Goal: Task Accomplishment & Management: Use online tool/utility

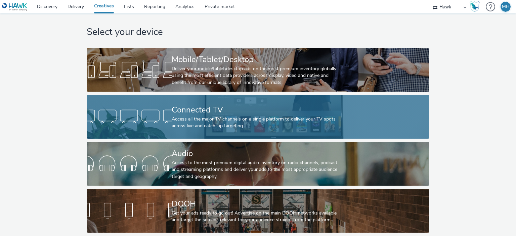
scroll to position [11, 0]
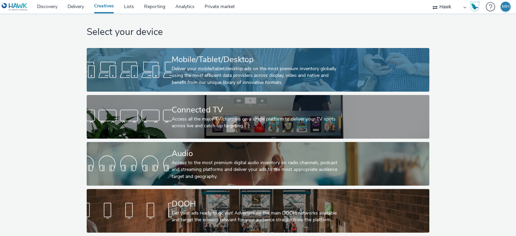
click at [204, 67] on div "Deliver your mobile/tablet/desktop ads on the most premium inventory globally u…" at bounding box center [257, 75] width 170 height 20
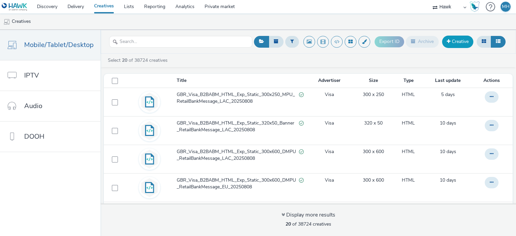
click at [461, 42] on link "Creative" at bounding box center [457, 42] width 31 height 12
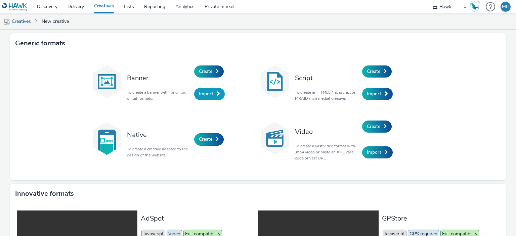
click at [207, 92] on span "Import" at bounding box center [206, 94] width 14 height 6
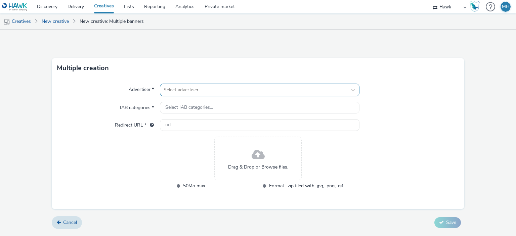
click at [206, 91] on div at bounding box center [253, 90] width 179 height 8
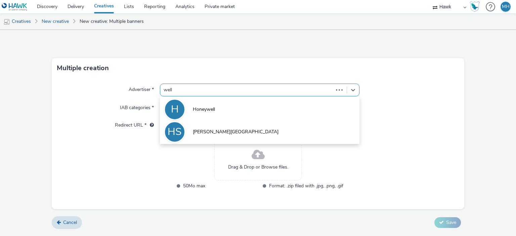
type input "wella"
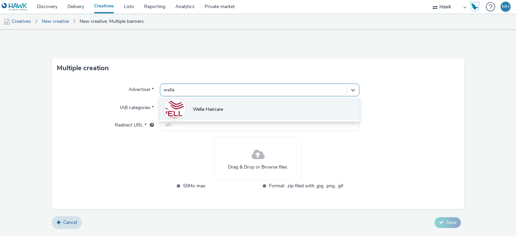
click at [193, 106] on span "Wella Haircare" at bounding box center [208, 109] width 30 height 7
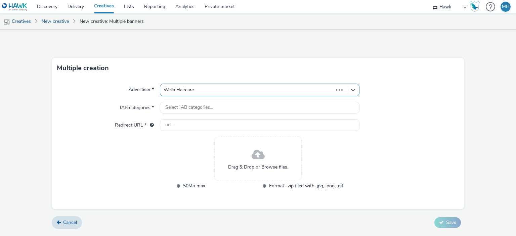
type input "http://www.wella.com"
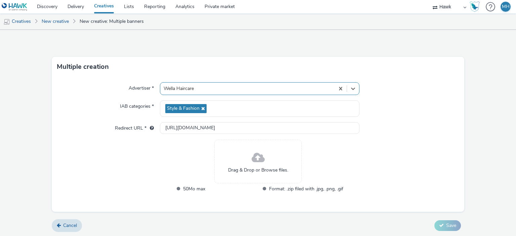
scroll to position [2, 0]
click at [62, 228] on link "Cancel" at bounding box center [67, 225] width 30 height 13
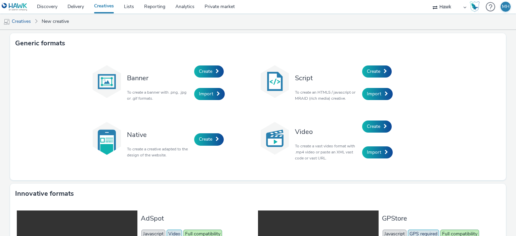
drag, startPoint x: 195, startPoint y: 55, endPoint x: 201, endPoint y: 64, distance: 10.4
click at [196, 56] on div "Banner To create a banner with .png, .jpg or .gif formats. Create Import Script…" at bounding box center [258, 116] width 496 height 127
click at [202, 65] on div "Create" at bounding box center [226, 71] width 64 height 23
click at [206, 70] on span "Create" at bounding box center [205, 71] width 13 height 6
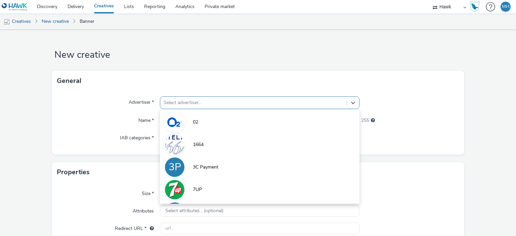
click at [192, 101] on div at bounding box center [253, 103] width 179 height 8
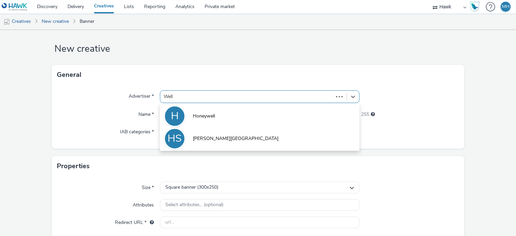
type input "Wella"
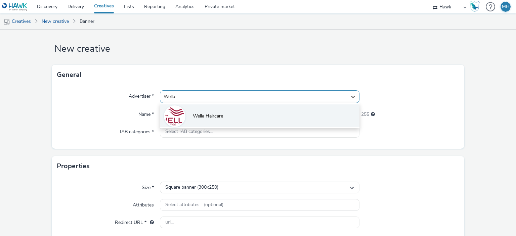
click at [207, 116] on span "Wella Haircare" at bounding box center [208, 116] width 30 height 7
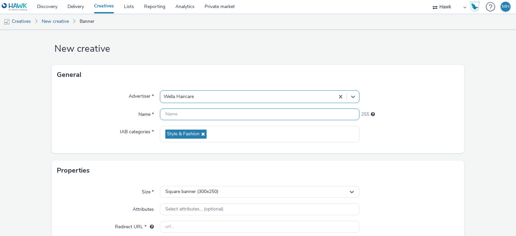
click at [194, 117] on input "text" at bounding box center [259, 114] width 199 height 12
drag, startPoint x: 338, startPoint y: 111, endPoint x: 146, endPoint y: 89, distance: 192.8
click at [145, 87] on div "Advertiser * Wella Haircare Name * GBR_Wella_NNE_HTML_Exp_Static_300x250_MPU_Em…" at bounding box center [258, 119] width 413 height 68
type input "GBR_Wella_NNE_HTML_Exp_Static_300x250_MPU_Emma_Boots_V1_20250818"
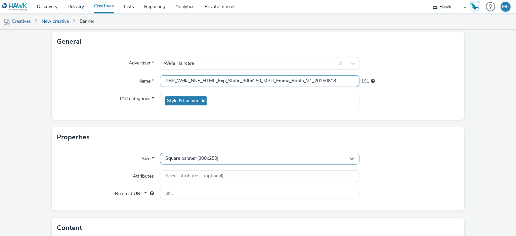
scroll to position [73, 0]
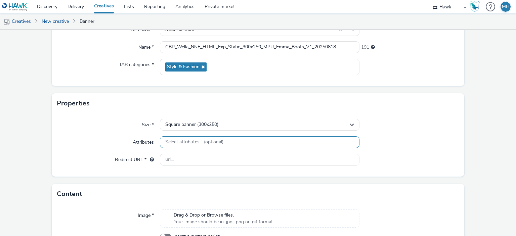
click at [230, 146] on div "Select attributes... (optional)" at bounding box center [259, 142] width 199 height 12
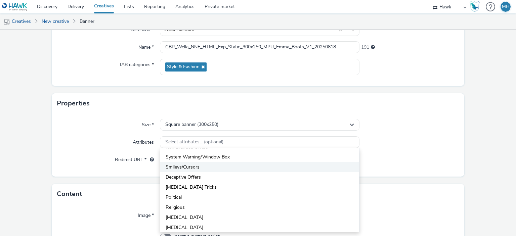
scroll to position [218, 0]
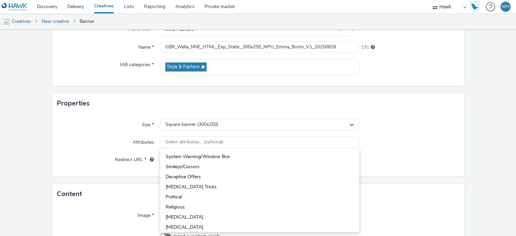
click at [459, 152] on form "New creative General Advertiser * Wella Haircare Name * GBR_Wella_NNE_HTML_Exp_…" at bounding box center [258, 119] width 516 height 324
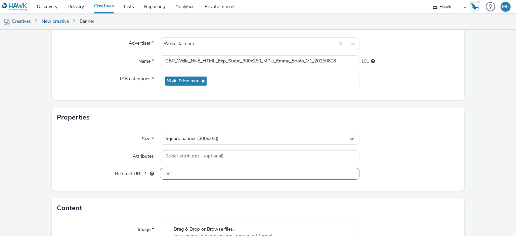
scroll to position [67, 0]
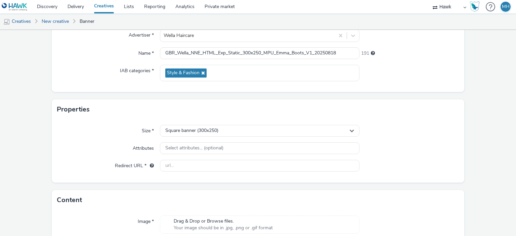
click at [195, 137] on div "Size * Square banner (300x250) Attributes Select attributes... (optional) Redir…" at bounding box center [258, 151] width 413 height 63
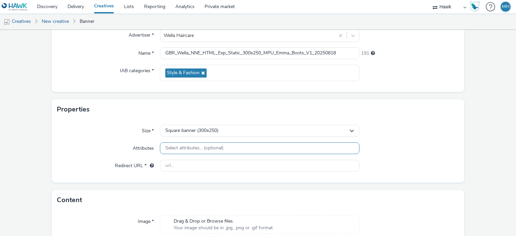
click at [198, 146] on span "Select attributes... (optional)" at bounding box center [194, 148] width 58 height 6
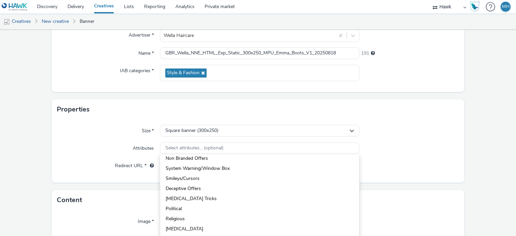
scroll to position [218, 0]
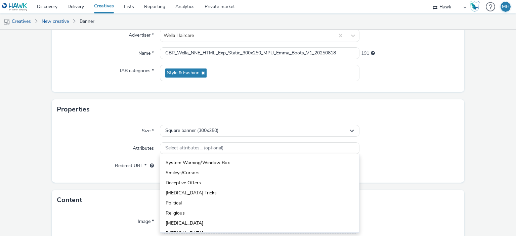
click at [261, 100] on div "Properties" at bounding box center [258, 109] width 413 height 20
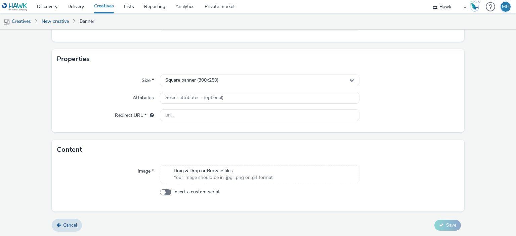
scroll to position [0, 0]
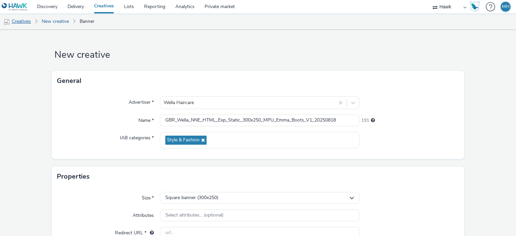
click at [30, 22] on link "Creatives" at bounding box center [17, 21] width 34 height 16
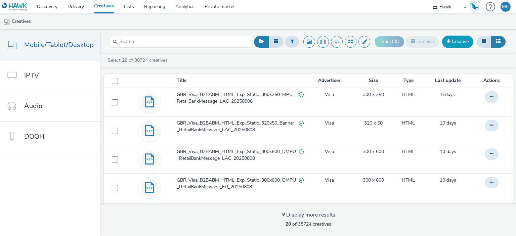
click at [460, 39] on link "Creative" at bounding box center [457, 42] width 31 height 12
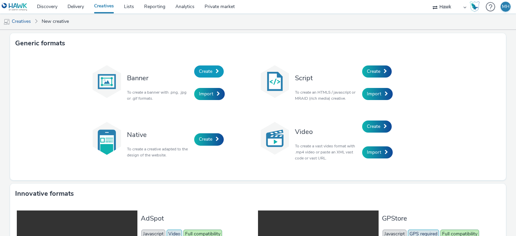
click at [200, 74] on span "Create" at bounding box center [205, 71] width 13 height 6
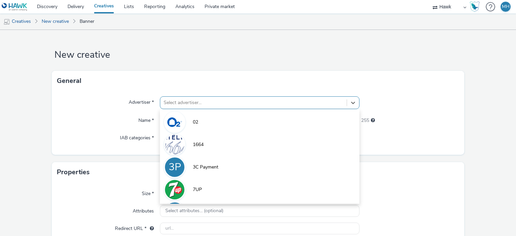
click at [199, 103] on div "Select advertiser..." at bounding box center [253, 102] width 186 height 11
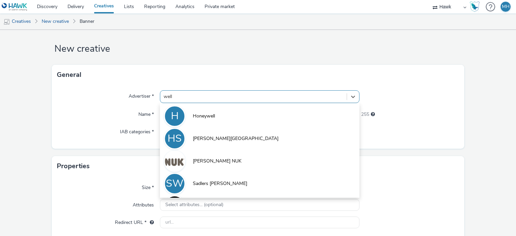
type input "wella"
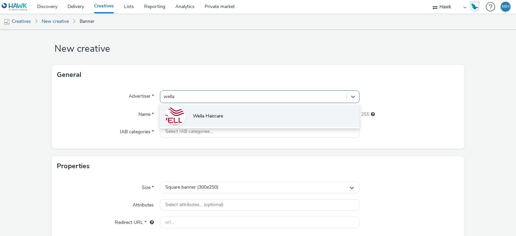
click at [204, 111] on li "Wella Haircare" at bounding box center [259, 115] width 199 height 23
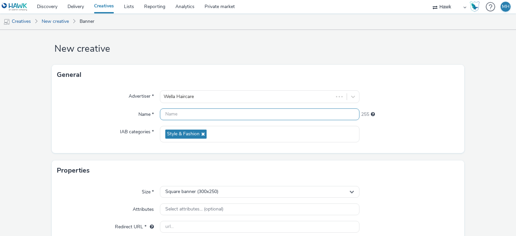
click at [204, 117] on input "text" at bounding box center [259, 114] width 199 height 12
paste input "GBR_Wella_NNE_HTML_Exp_Static_300x250_MPU_Emma_Boots_V1_20250818"
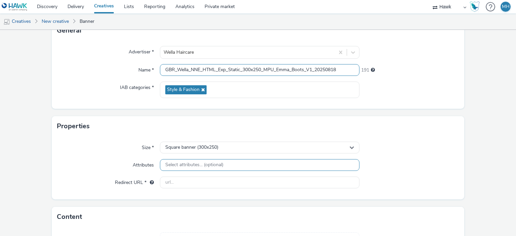
scroll to position [73, 0]
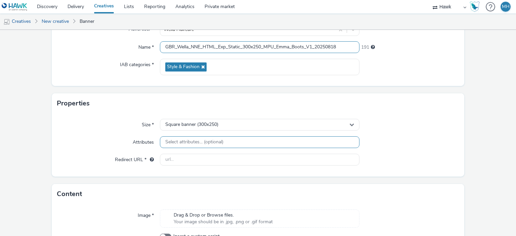
type input "GBR_Wella_NNE_HTML_Exp_Static_300x250_MPU_Emma_Boots_V1_20250818"
click at [213, 141] on span "Select attributes... (optional)" at bounding box center [194, 142] width 58 height 6
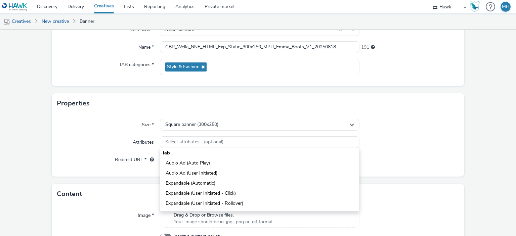
click at [111, 108] on div "Properties" at bounding box center [258, 103] width 413 height 20
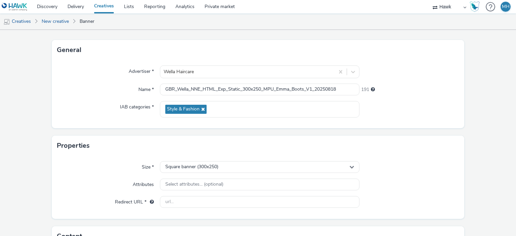
scroll to position [118, 0]
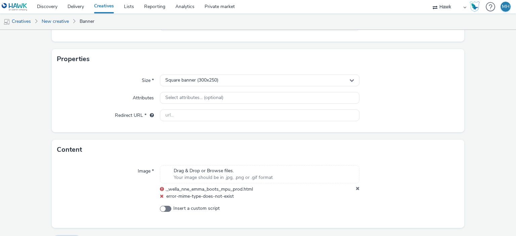
click at [162, 195] on icon at bounding box center [162, 196] width 4 height 5
click at [160, 197] on icon at bounding box center [162, 196] width 4 height 5
click at [356, 187] on icon at bounding box center [358, 189] width 4 height 7
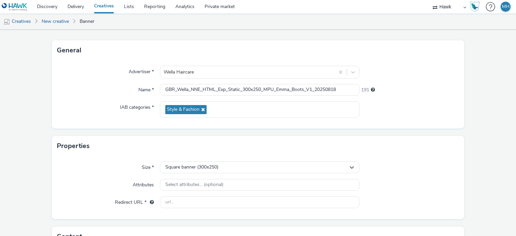
scroll to position [0, 0]
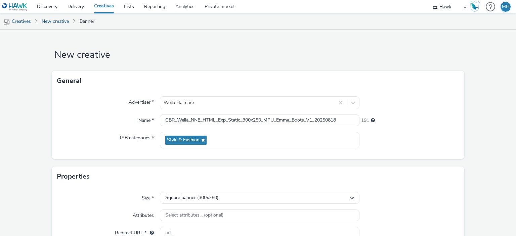
click at [114, 4] on link "Creatives" at bounding box center [104, 6] width 30 height 13
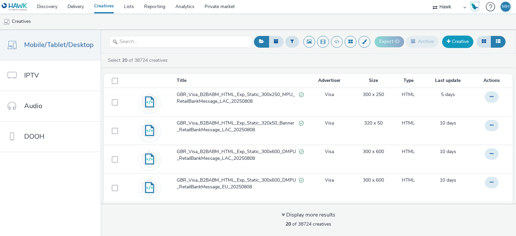
click at [457, 40] on link "Creative" at bounding box center [457, 42] width 31 height 12
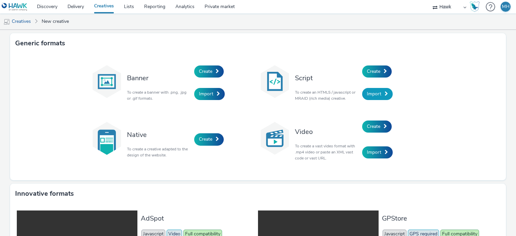
click at [375, 94] on span "Import" at bounding box center [374, 94] width 14 height 6
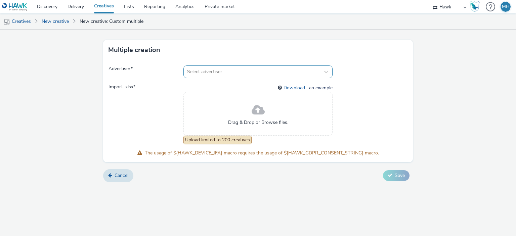
click at [259, 68] on div at bounding box center [252, 72] width 130 height 8
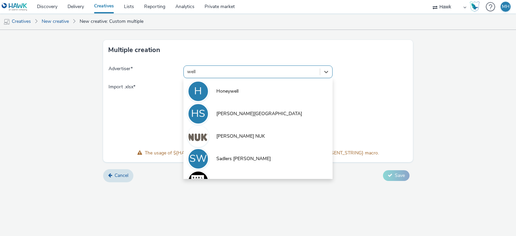
type input "wella"
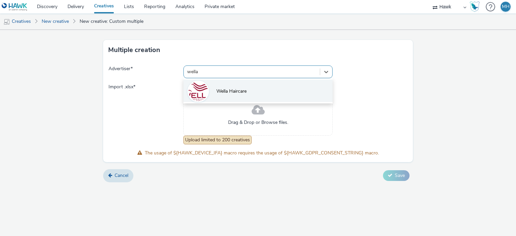
click at [250, 88] on li "Wella Haircare" at bounding box center [257, 91] width 149 height 23
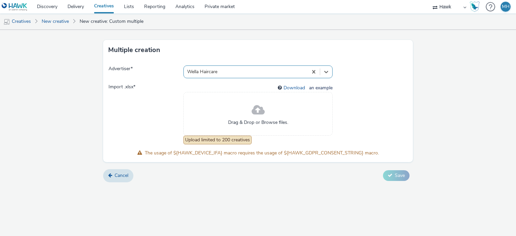
click at [236, 121] on span "Drag & Drop or Browse files." at bounding box center [258, 122] width 60 height 7
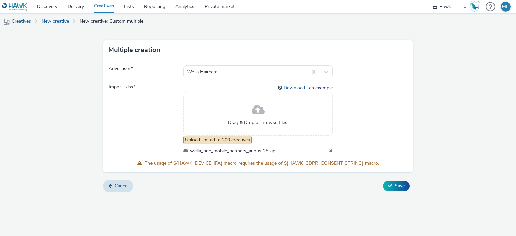
click at [260, 120] on span "Drag & Drop or Browse files." at bounding box center [258, 122] width 60 height 7
click at [120, 185] on span "Cancel" at bounding box center [122, 186] width 14 height 6
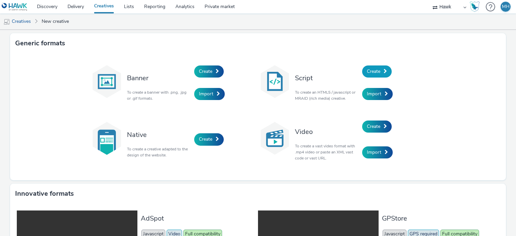
click at [372, 72] on span "Create" at bounding box center [373, 71] width 13 height 6
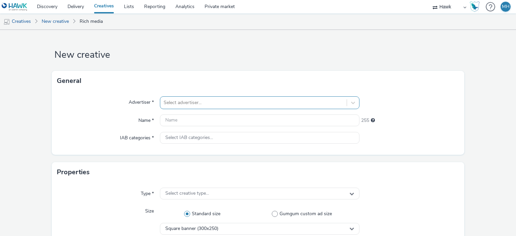
click at [181, 103] on div "Select advertiser..." at bounding box center [259, 102] width 199 height 13
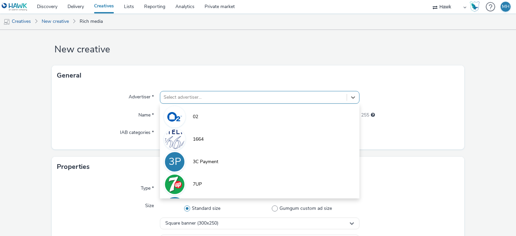
scroll to position [6, 0]
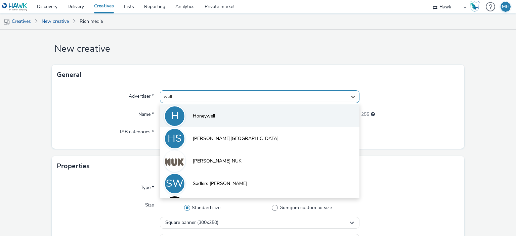
type input "wella"
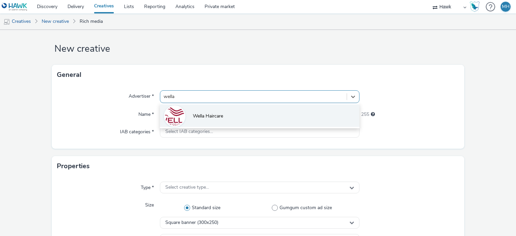
click at [205, 116] on span "Wella Haircare" at bounding box center [208, 116] width 30 height 7
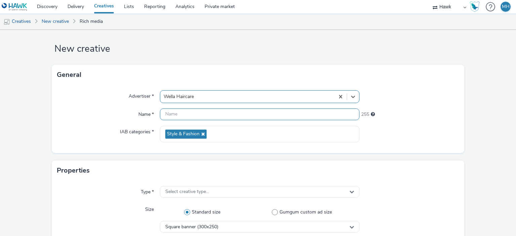
click at [201, 116] on input "text" at bounding box center [259, 114] width 199 height 12
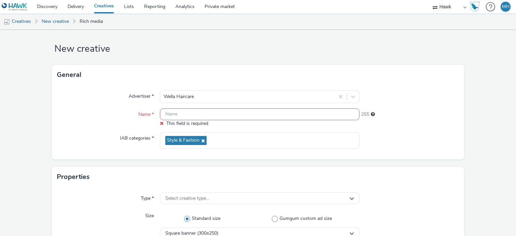
click at [211, 118] on input "text" at bounding box center [259, 114] width 199 height 12
paste input "GBR_Wella_NNE_HTML_Exp_Static_300x250_MPU_Emma_Boots_V1_20250818"
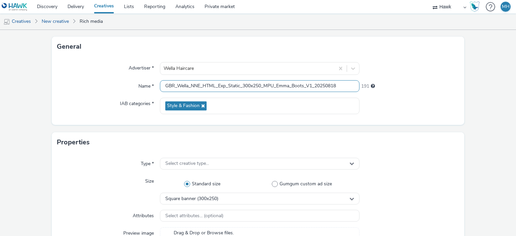
scroll to position [73, 0]
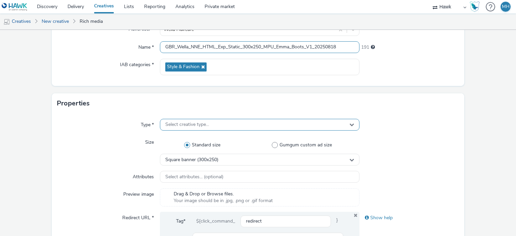
type input "GBR_Wella_NNE_HTML_Exp_Static_300x250_MPU_Emma_Boots_V1_20250818"
click at [212, 124] on div "Select creative type..." at bounding box center [259, 125] width 199 height 12
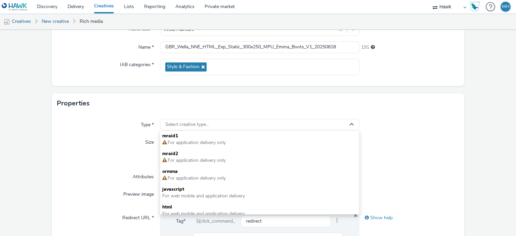
click at [235, 104] on div "Properties" at bounding box center [258, 103] width 413 height 20
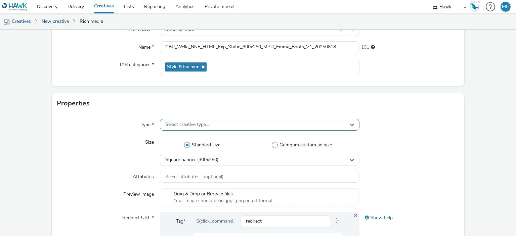
click at [212, 128] on div "Select creative type..." at bounding box center [259, 125] width 199 height 12
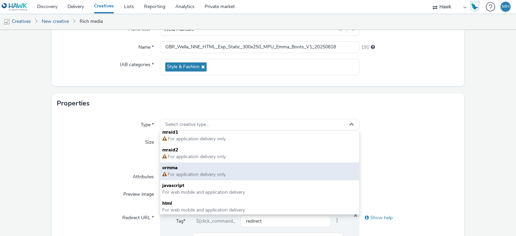
scroll to position [5, 0]
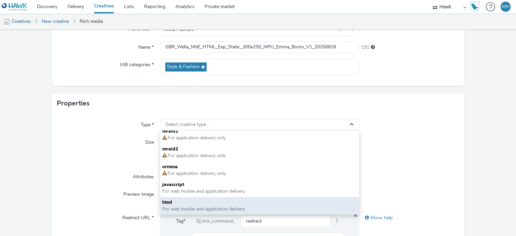
click at [214, 204] on span "html" at bounding box center [259, 202] width 194 height 7
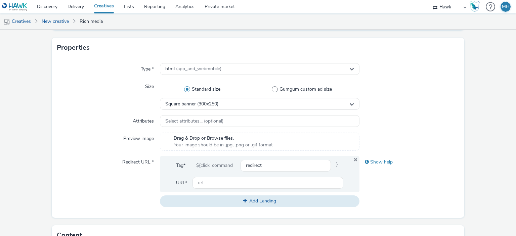
scroll to position [140, 0]
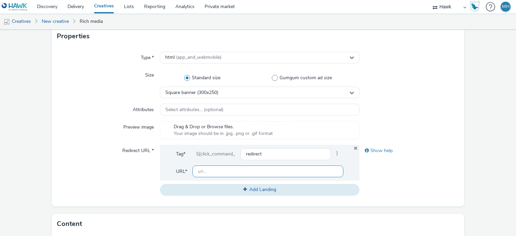
click at [270, 168] on input "text" at bounding box center [267, 172] width 150 height 12
click at [444, 123] on div at bounding box center [409, 130] width 100 height 18
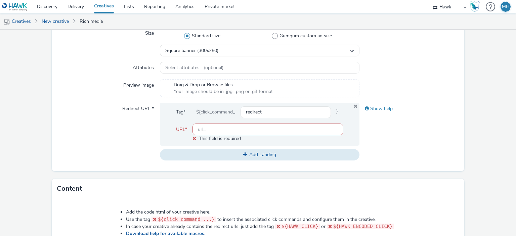
scroll to position [350, 0]
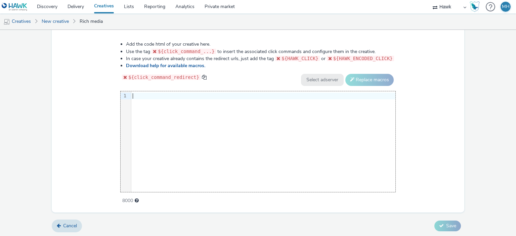
click at [223, 116] on div "9 1 ›" at bounding box center [258, 141] width 275 height 101
click at [138, 124] on div "9 1 ›" at bounding box center [258, 141] width 275 height 101
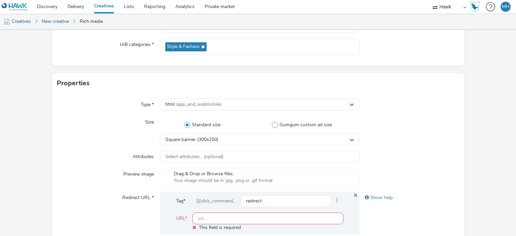
scroll to position [168, 0]
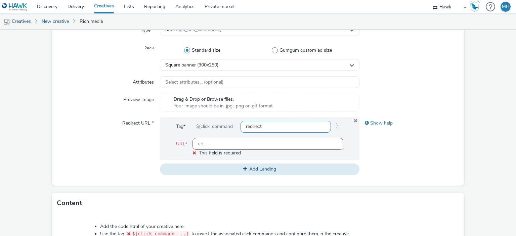
click at [270, 128] on input "redirect" at bounding box center [285, 127] width 90 height 12
click at [261, 166] on span "Add Landing" at bounding box center [262, 169] width 27 height 6
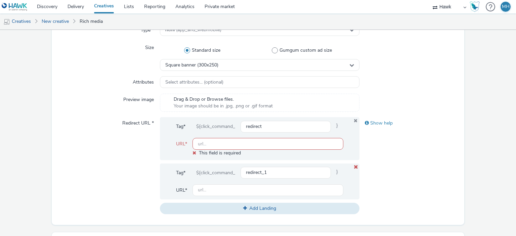
click at [353, 167] on icon at bounding box center [355, 167] width 5 height 4
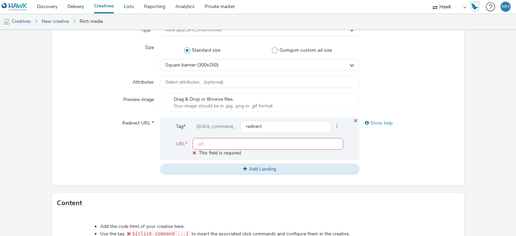
click at [224, 145] on input "text" at bounding box center [267, 144] width 150 height 12
click at [234, 141] on input "text" at bounding box center [267, 144] width 150 height 12
paste input "[URL][DOMAIN_NAME]"
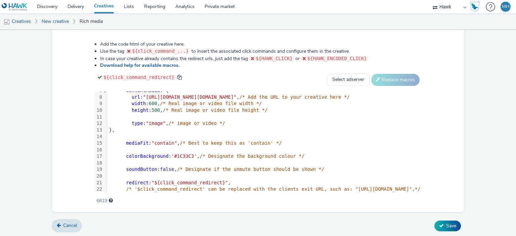
scroll to position [34, 0]
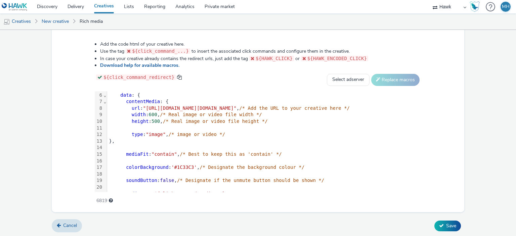
type input "[URL][DOMAIN_NAME]"
click at [149, 116] on span "600" at bounding box center [153, 114] width 8 height 5
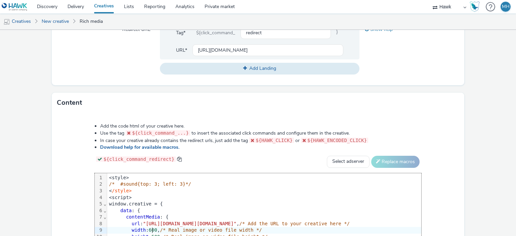
scroll to position [276, 0]
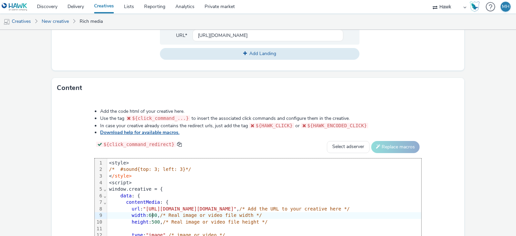
click at [140, 132] on link "Download help for available macros." at bounding box center [141, 132] width 82 height 6
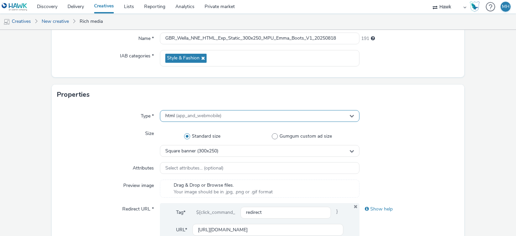
scroll to position [101, 0]
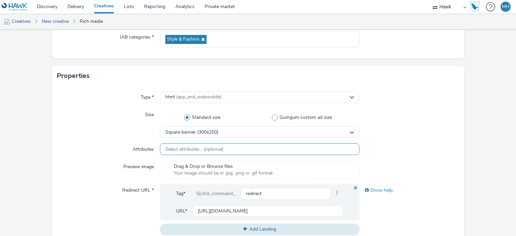
click at [270, 149] on div "Select attributes... (optional)" at bounding box center [259, 149] width 199 height 12
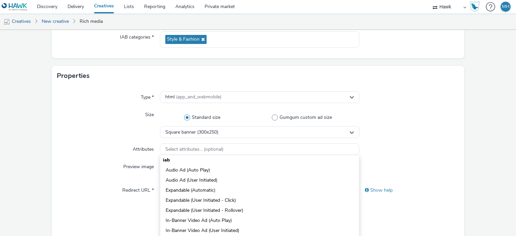
click at [435, 134] on div at bounding box center [409, 123] width 100 height 29
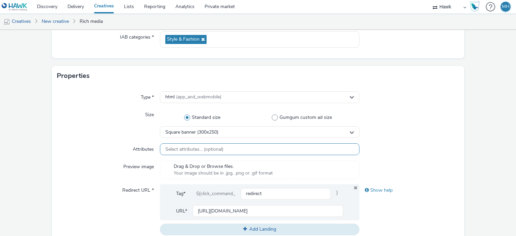
click at [255, 148] on div "Select attributes... (optional)" at bounding box center [259, 149] width 199 height 12
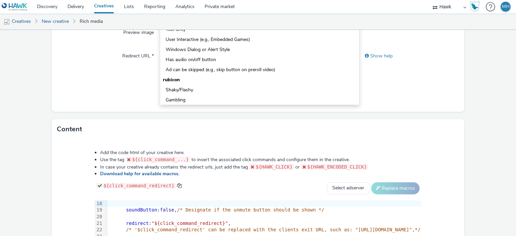
scroll to position [16, 0]
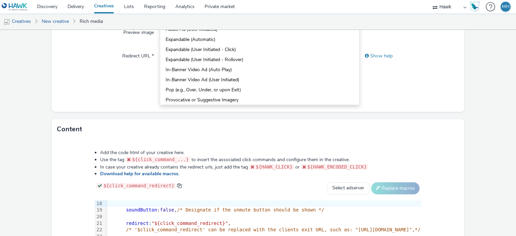
click at [412, 93] on div "Show help" at bounding box center [409, 75] width 100 height 51
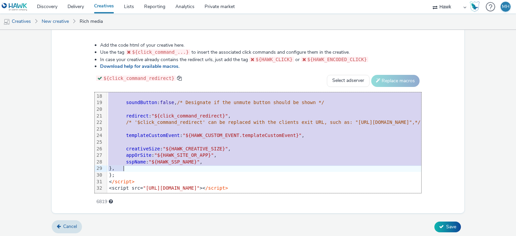
scroll to position [344, 0]
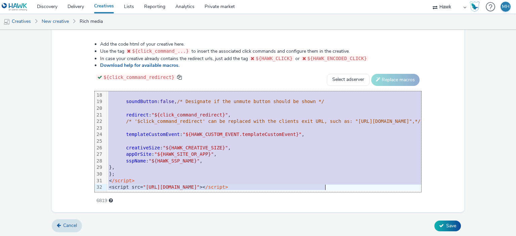
drag, startPoint x: 94, startPoint y: 123, endPoint x: 348, endPoint y: 199, distance: 265.6
click at [348, 199] on div "Add the code html of your creative here. Use the tag ${click_command_...} to in…" at bounding box center [258, 118] width 374 height 165
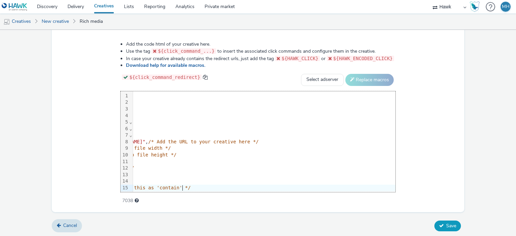
click at [446, 224] on span "Save" at bounding box center [451, 226] width 10 height 6
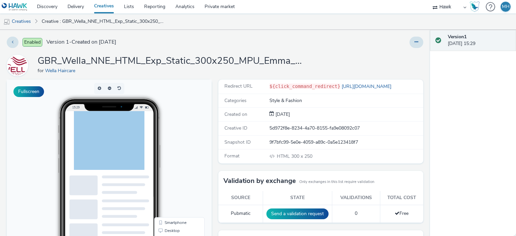
click at [134, 157] on div at bounding box center [124, 153] width 101 height 84
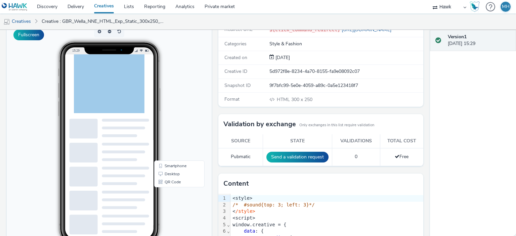
scroll to position [126, 0]
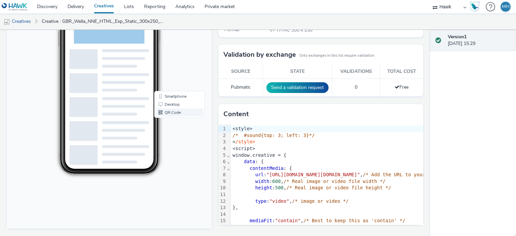
click at [171, 115] on link "QR Code" at bounding box center [180, 113] width 48 height 8
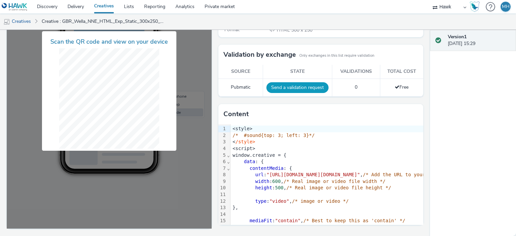
click at [290, 85] on button "Send a validation request" at bounding box center [297, 87] width 62 height 11
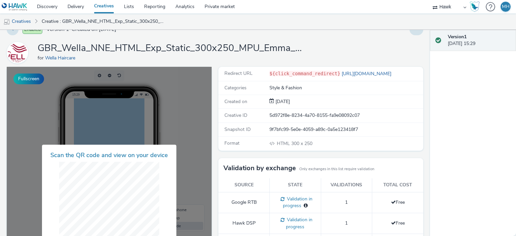
scroll to position [0, 0]
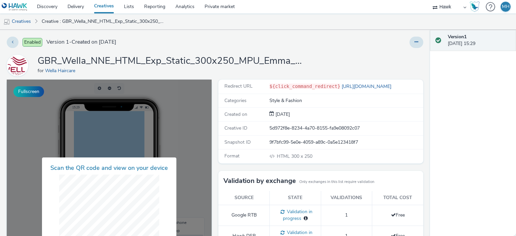
click at [99, 4] on link "Creatives" at bounding box center [104, 6] width 30 height 13
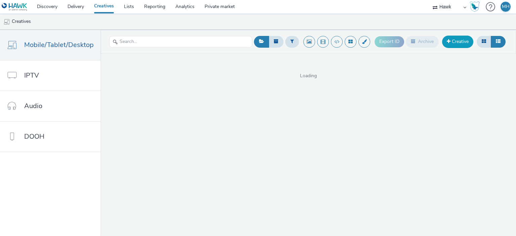
click at [459, 44] on link "Creative" at bounding box center [457, 42] width 31 height 12
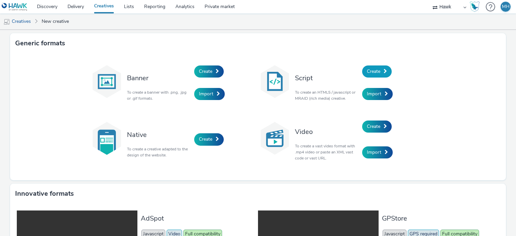
click at [367, 70] on span "Create" at bounding box center [373, 71] width 13 height 6
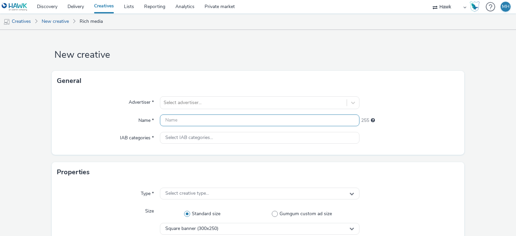
click at [237, 124] on input "text" at bounding box center [259, 121] width 199 height 12
click at [226, 123] on input "wella" at bounding box center [259, 121] width 199 height 12
type input "wella"
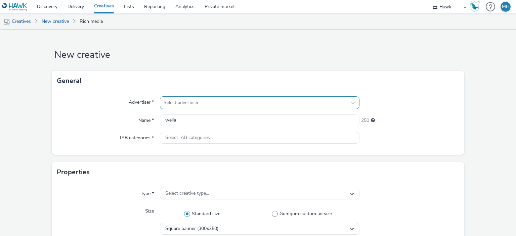
click at [216, 106] on div "Select advertiser..." at bounding box center [259, 102] width 199 height 13
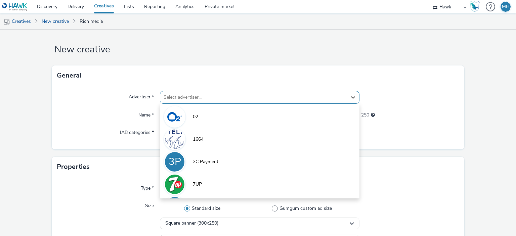
scroll to position [6, 0]
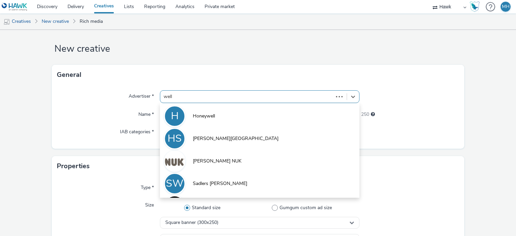
type input "wella"
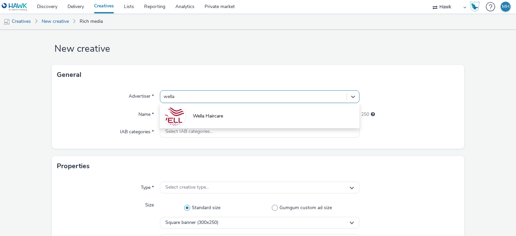
click at [222, 111] on li "Wella Haircare" at bounding box center [259, 115] width 199 height 23
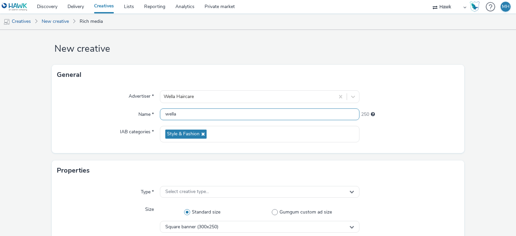
drag, startPoint x: 159, startPoint y: 116, endPoint x: 128, endPoint y: 119, distance: 30.8
click at [125, 119] on div "Name * wella 250" at bounding box center [258, 114] width 402 height 12
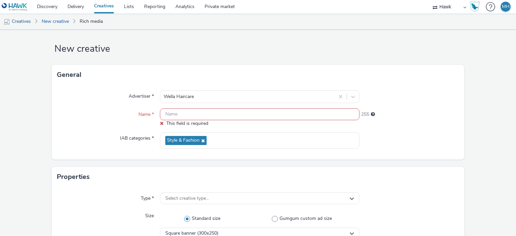
click at [191, 113] on input "text" at bounding box center [259, 114] width 199 height 12
paste input "GBR_Wella_NNE_HTML_Exp_Static_300x250_MPU_Emma_Boots_V1_20250818"
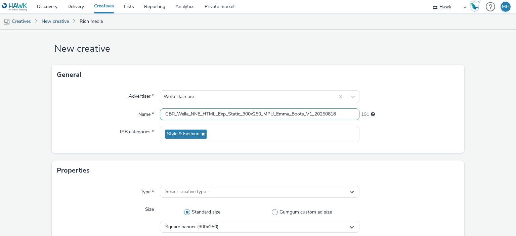
type input "GBR_Wella_NNE_HTML_Exp_Static_300x250_MPU_Emma_Boots_V1_20250818"
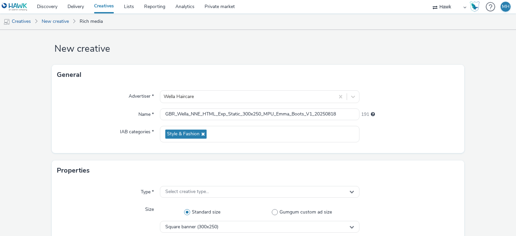
click at [289, 79] on div "General" at bounding box center [258, 75] width 413 height 20
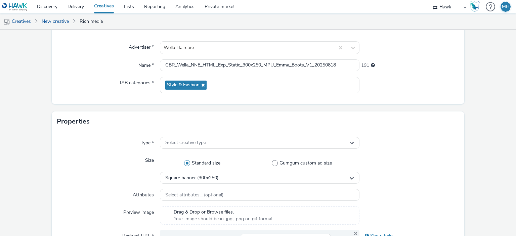
scroll to position [73, 0]
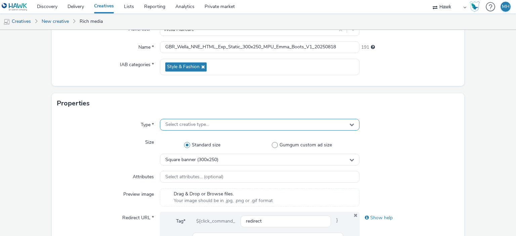
click at [205, 127] on span "Select creative type..." at bounding box center [187, 125] width 44 height 6
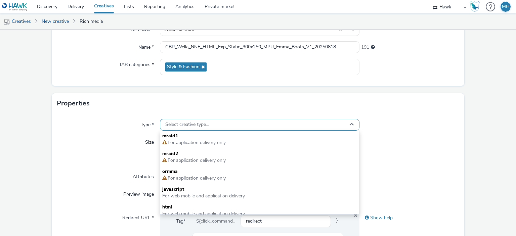
click at [183, 126] on span "Select creative type..." at bounding box center [187, 125] width 44 height 6
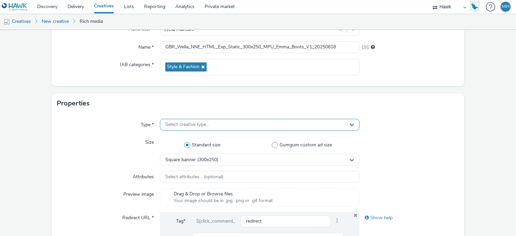
click at [183, 126] on span "Select creative type..." at bounding box center [187, 125] width 44 height 6
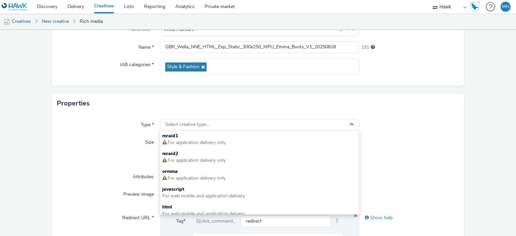
click at [157, 109] on div "Properties" at bounding box center [258, 103] width 413 height 20
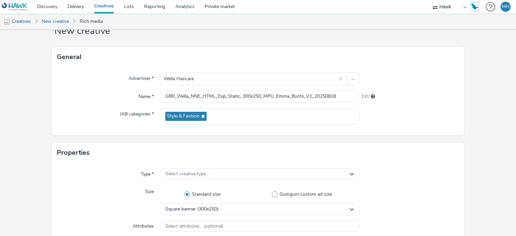
scroll to position [67, 0]
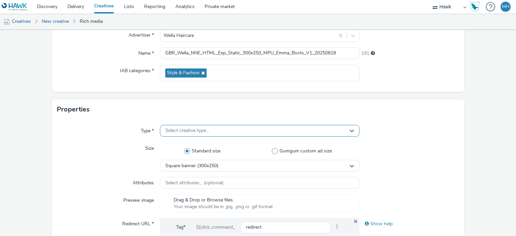
click at [173, 132] on span "Select creative type..." at bounding box center [187, 131] width 44 height 6
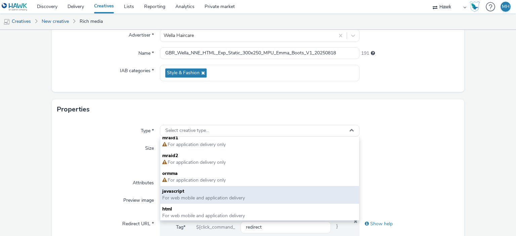
scroll to position [5, 0]
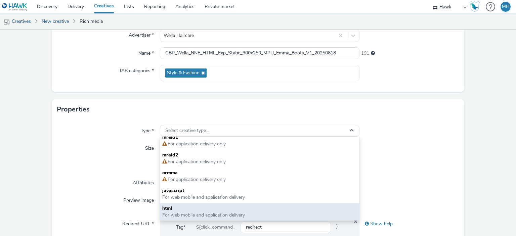
click at [189, 214] on span "For web mobile and application delivery" at bounding box center [203, 215] width 83 height 6
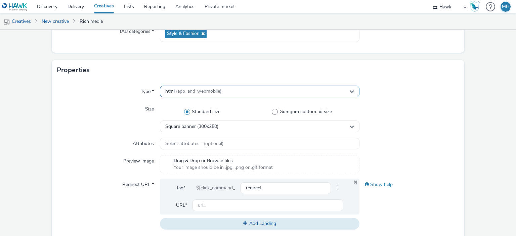
scroll to position [134, 0]
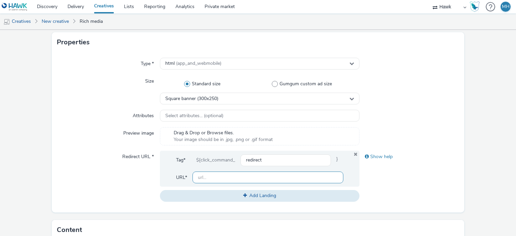
click at [210, 174] on input "text" at bounding box center [267, 178] width 150 height 12
paste input "[URL][DOMAIN_NAME]"
type input "[URL][DOMAIN_NAME]"
click at [399, 170] on div "Show help" at bounding box center [409, 176] width 100 height 51
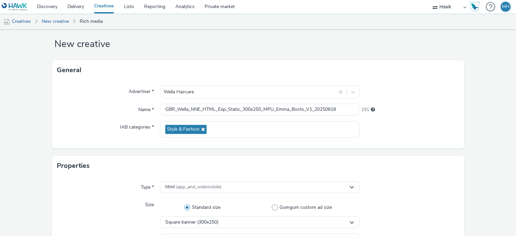
scroll to position [0, 0]
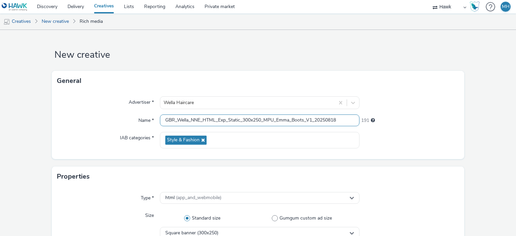
click at [303, 123] on input "GBR_Wella_NNE_HTML_Exp_Static_300x250_MPU_Emma_Boots_V1_20250818" at bounding box center [259, 121] width 199 height 12
type input "GBR_Wella_NNE_HTML_Exp_Static_300x250_MPU_Emma_Tesco_V1_20250818"
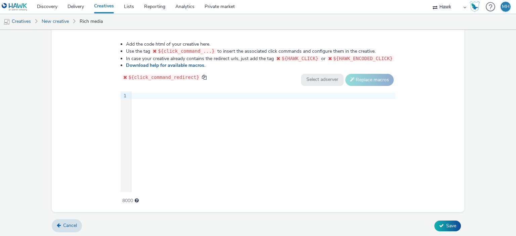
click at [200, 138] on div "9 1 ›" at bounding box center [258, 141] width 275 height 101
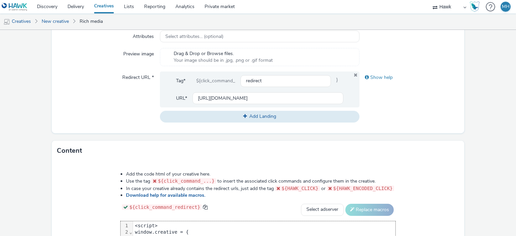
scroll to position [243, 0]
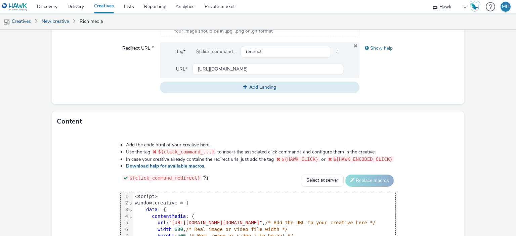
click at [133, 197] on div "<script>" at bounding box center [264, 196] width 262 height 7
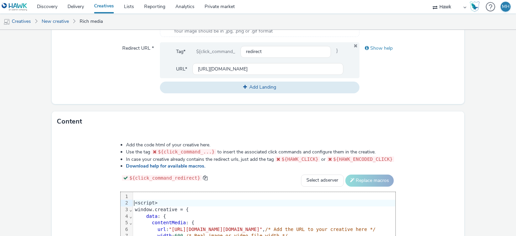
scroll to position [250, 0]
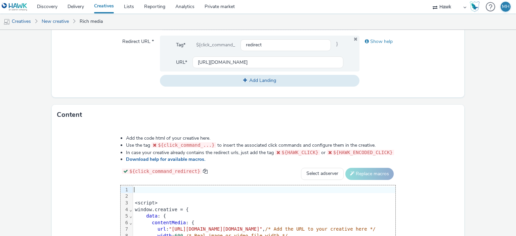
click at [133, 190] on div at bounding box center [384, 190] width 502 height 7
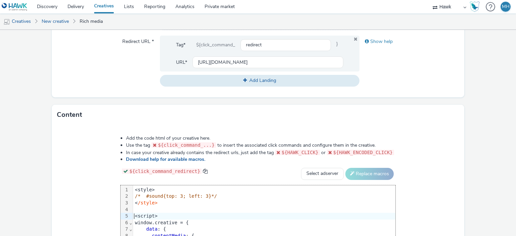
click at [133, 217] on div "<script>" at bounding box center [384, 216] width 502 height 7
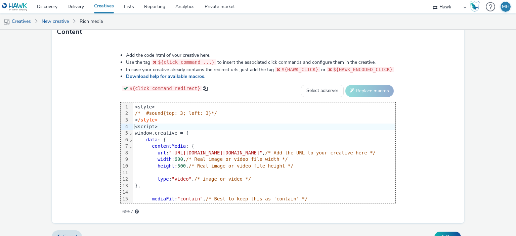
scroll to position [344, 0]
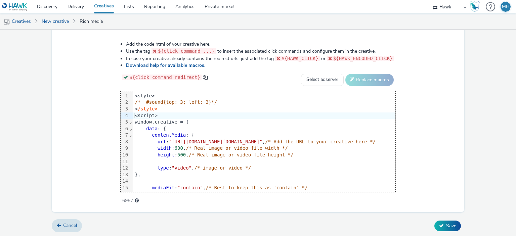
click at [439, 220] on div "Cancel Save" at bounding box center [258, 226] width 413 height 12
click at [440, 224] on button "Save" at bounding box center [447, 226] width 27 height 11
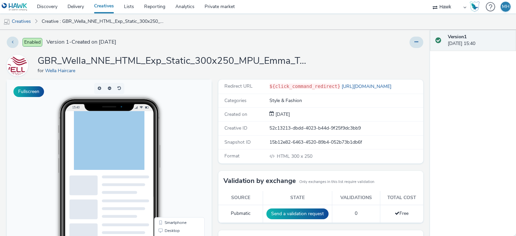
click at [106, 5] on link "Creatives" at bounding box center [104, 6] width 30 height 13
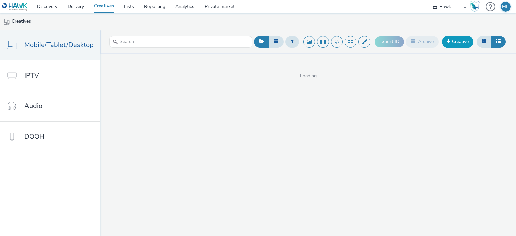
click at [446, 45] on link "Creative" at bounding box center [457, 42] width 31 height 12
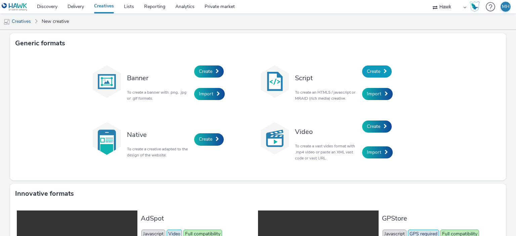
click at [367, 72] on span "Create" at bounding box center [373, 71] width 13 height 6
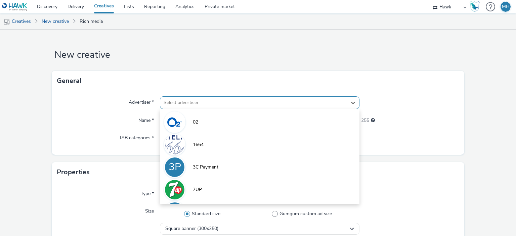
click at [180, 101] on div at bounding box center [253, 103] width 179 height 8
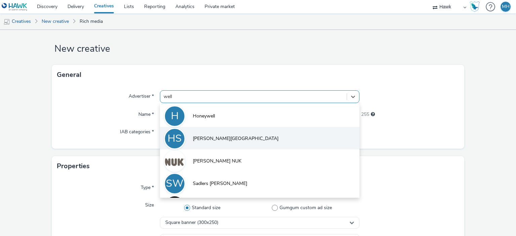
type input "wella"
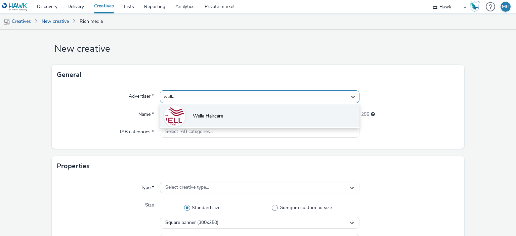
click at [205, 121] on li "Wella Haircare" at bounding box center [259, 115] width 199 height 23
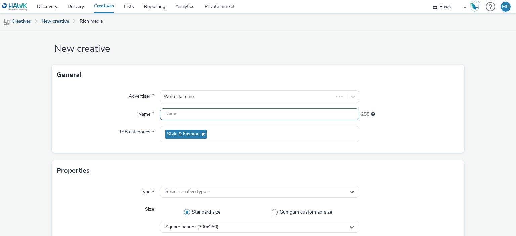
click at [196, 116] on input "text" at bounding box center [259, 114] width 199 height 12
paste input "GBR_Wella_NNE_HTML_Exp_Static_300x250_MPU_Emma_Boots_V1_20250818"
click at [274, 114] on input "GBR_Wella_NNE_HTML_Exp_Static_300x250_MPU_Emma_Boots_V1_20250818" at bounding box center [259, 114] width 199 height 12
click at [321, 116] on input "GBR_Wella_NNE_HTML_Exp_Static_300x250_Interstitial_Emma_Boots_V1_20250818" at bounding box center [259, 114] width 199 height 12
click at [322, 116] on input "GBR_Wella_NNE_HTML_Exp_Static_300x250_Interstitial_Emma_Boots_V1_20250818" at bounding box center [259, 114] width 199 height 12
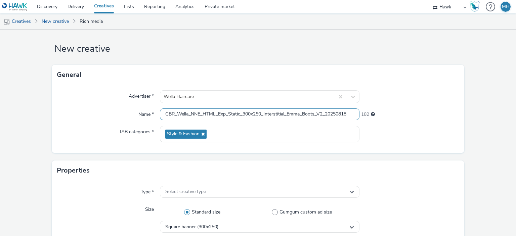
type input "GBR_Wella_NNE_HTML_Exp_Static_300x250_Interstitial_Emma_Boots_V2_20250818"
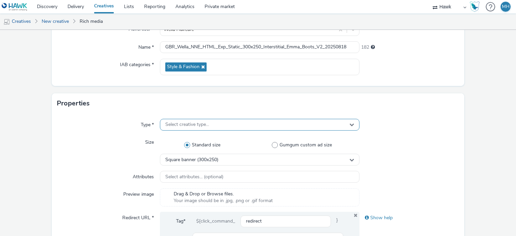
click at [195, 125] on span "Select creative type..." at bounding box center [187, 125] width 44 height 6
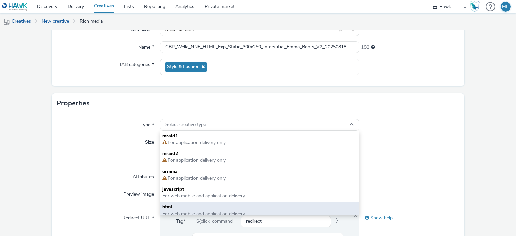
click at [197, 209] on span "html" at bounding box center [259, 207] width 194 height 7
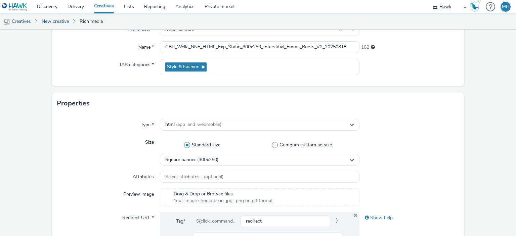
scroll to position [174, 0]
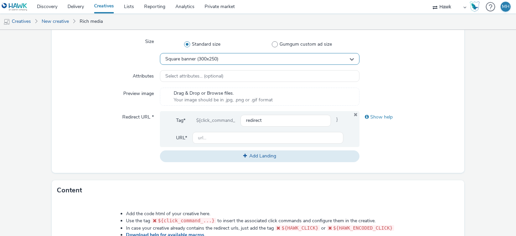
click at [234, 58] on div "Square banner (300x250)" at bounding box center [259, 59] width 199 height 12
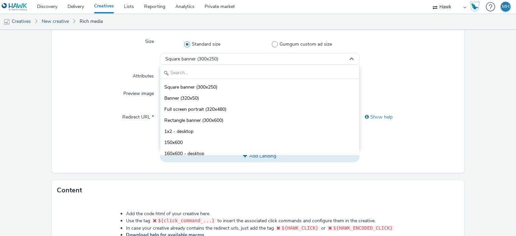
click at [117, 54] on div "Size" at bounding box center [108, 50] width 103 height 29
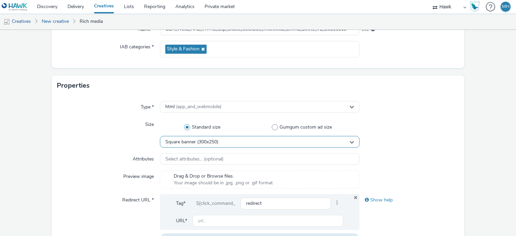
scroll to position [101, 0]
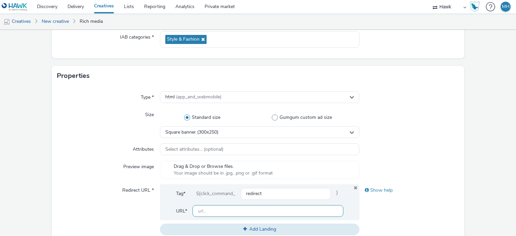
click at [216, 208] on input "text" at bounding box center [267, 211] width 150 height 12
paste input "[URL][DOMAIN_NAME]"
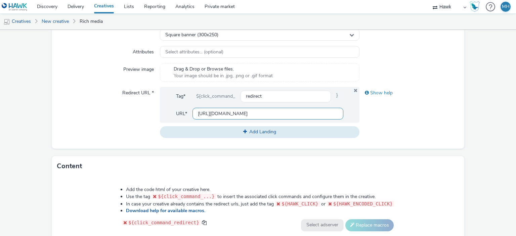
scroll to position [202, 0]
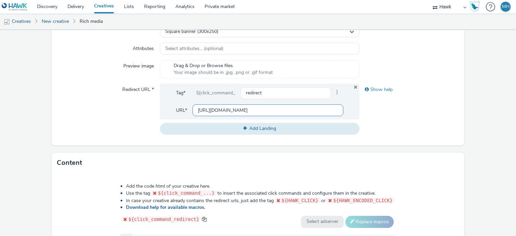
type input "[URL][DOMAIN_NAME]"
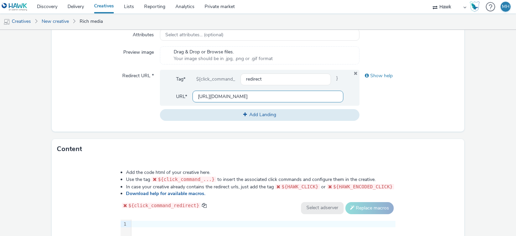
scroll to position [269, 0]
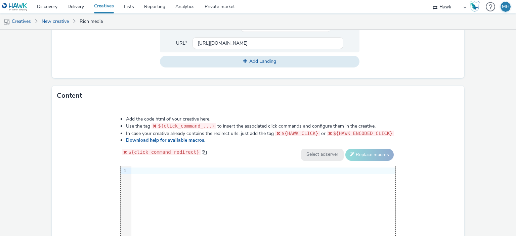
click at [171, 181] on div "9 1 ›" at bounding box center [258, 216] width 275 height 101
paste div
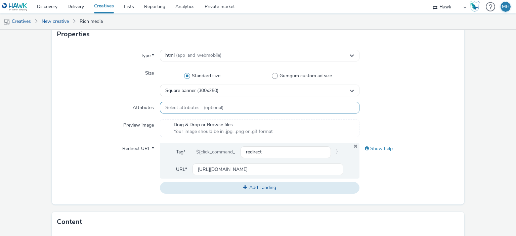
scroll to position [142, 0]
click at [228, 94] on div "Square banner (300x250)" at bounding box center [259, 91] width 199 height 12
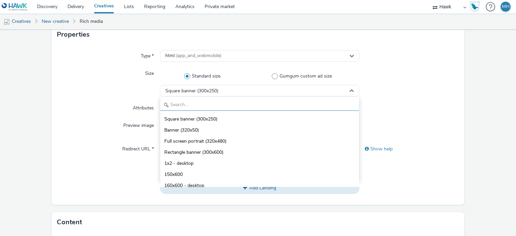
click at [222, 103] on input "text" at bounding box center [259, 105] width 198 height 12
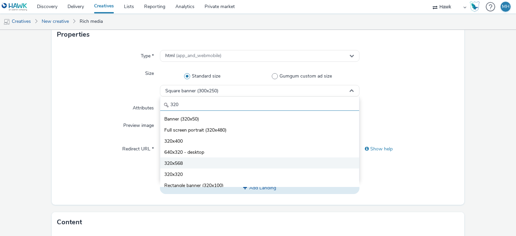
type input "320"
click at [204, 165] on li "320x568" at bounding box center [259, 163] width 198 height 11
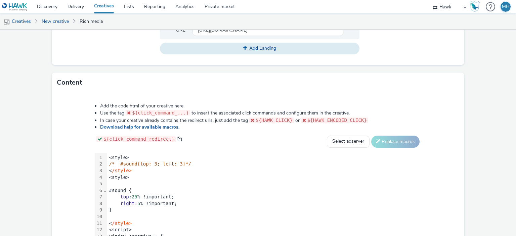
scroll to position [344, 0]
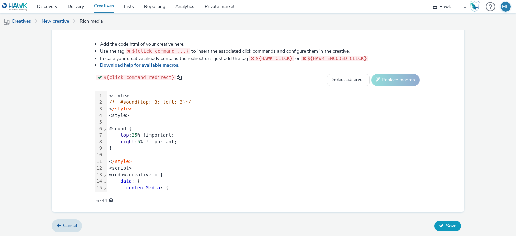
click at [446, 227] on span "Save" at bounding box center [451, 226] width 10 height 6
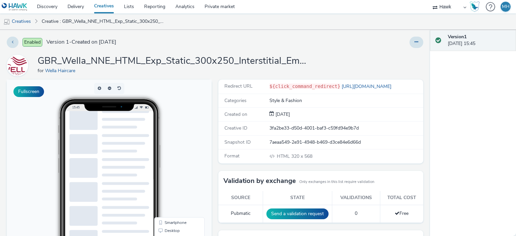
click at [102, 1] on link "Creatives" at bounding box center [104, 6] width 30 height 13
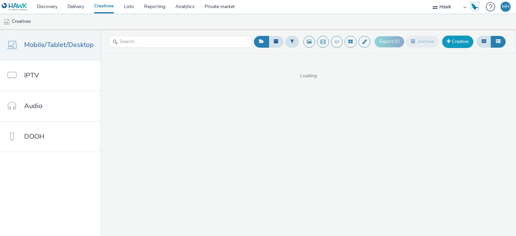
click at [464, 36] on link "Creative" at bounding box center [457, 42] width 31 height 12
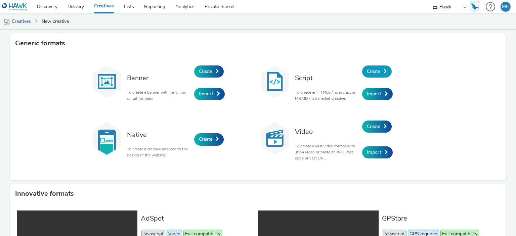
click at [366, 68] on link "Create" at bounding box center [377, 71] width 30 height 12
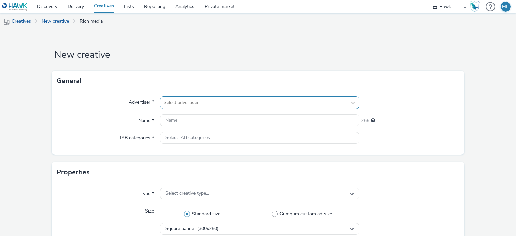
click at [169, 103] on div "Select advertiser..." at bounding box center [259, 102] width 199 height 13
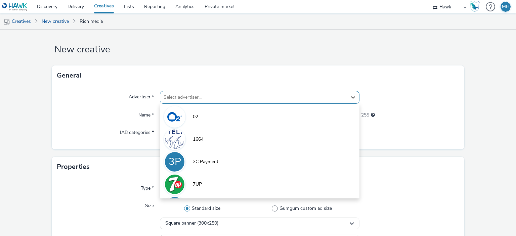
scroll to position [6, 0]
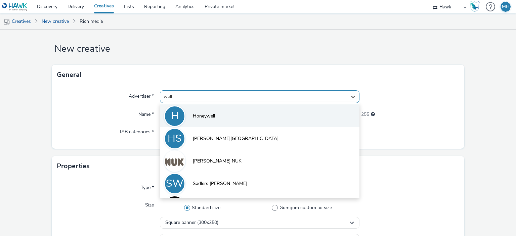
type input "wella"
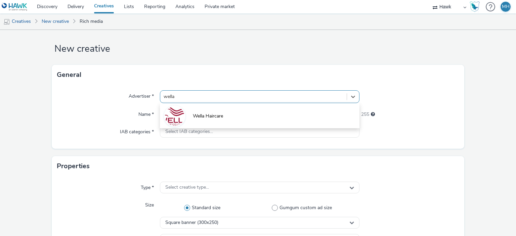
click at [194, 116] on span "Wella Haircare" at bounding box center [208, 116] width 30 height 7
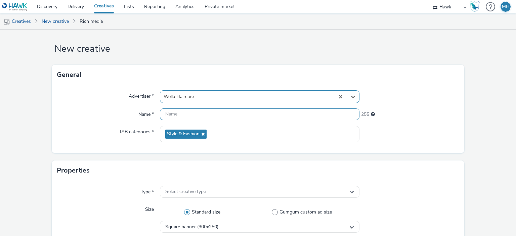
click at [194, 117] on input "text" at bounding box center [259, 114] width 199 height 12
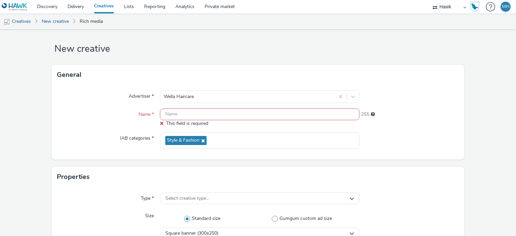
paste input "GBR_Wella_NNE_HTML_Exp_Static_300x250_MPU_Emma_Boots_V1_20250818"
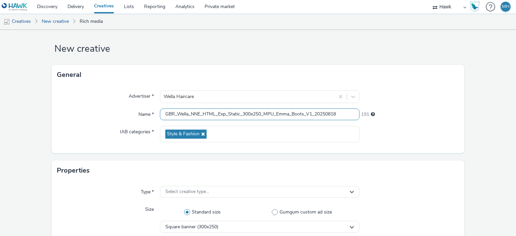
drag, startPoint x: 274, startPoint y: 114, endPoint x: 272, endPoint y: 125, distance: 11.2
click at [274, 115] on input "GBR_Wella_NNE_HTML_Exp_Static_300x250_MPU_Emma_Boots_V1_20250818" at bounding box center [259, 114] width 199 height 12
click at [313, 114] on input "GBR_Wella_NNE_HTML_Exp_Static_300x250_Interstitial_Emma_Boots_V1_20250818" at bounding box center [259, 114] width 199 height 12
click at [313, 115] on input "GBR_Wella_NNE_HTML_Exp_Static_300x250_Interstitial_Emma_Boots_V1_20250818" at bounding box center [259, 114] width 199 height 12
click at [314, 116] on input "GBR_Wella_NNE_HTML_Exp_Static_300x250_Interstitial_Emma_Boots_V1_20250818" at bounding box center [259, 114] width 199 height 12
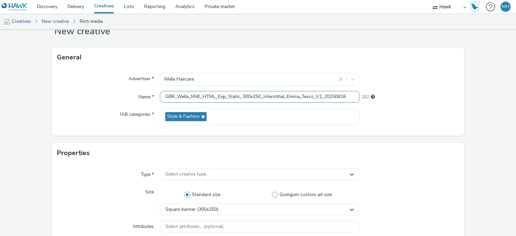
scroll to position [73, 0]
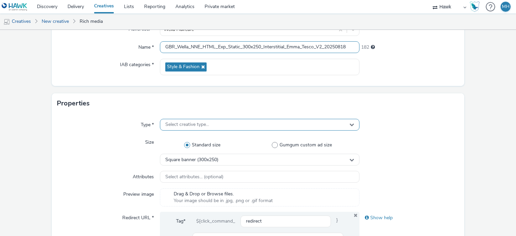
type input "GBR_Wella_NNE_HTML_Exp_Static_300x250_Interstitial_Emma_Tesco_V2_20250818"
click at [189, 124] on span "Select creative type..." at bounding box center [187, 125] width 44 height 6
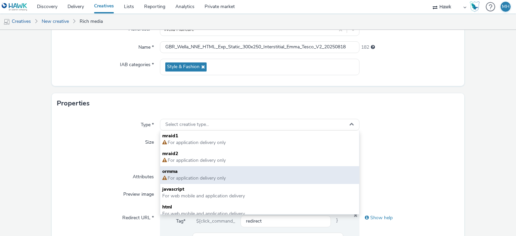
scroll to position [5, 0]
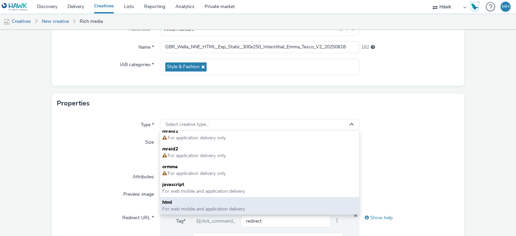
click at [195, 202] on span "html" at bounding box center [259, 202] width 194 height 7
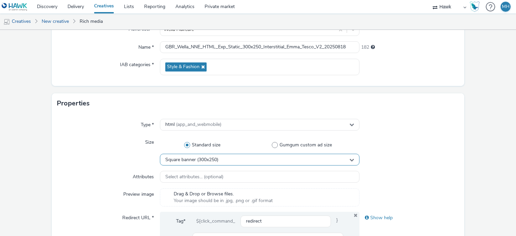
click at [178, 163] on div "Square banner (300x250)" at bounding box center [259, 160] width 199 height 12
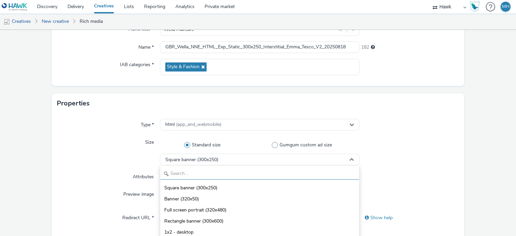
click at [180, 176] on input "text" at bounding box center [259, 174] width 198 height 12
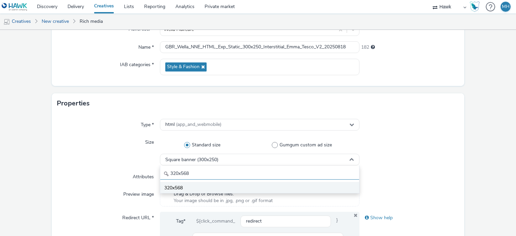
type input "320x568"
click at [170, 185] on span "320x568" at bounding box center [173, 188] width 18 height 7
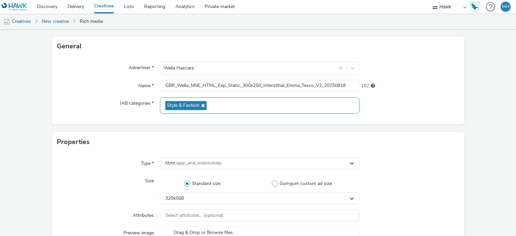
scroll to position [0, 0]
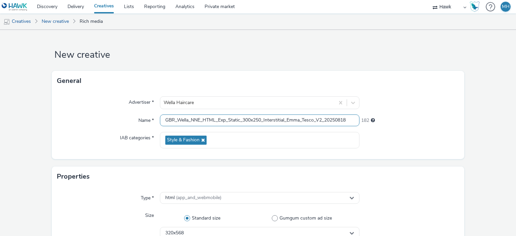
click at [251, 122] on input "GBR_Wella_NNE_HTML_Exp_Static_300x250_Interstitial_Emma_Tesco_V2_20250818" at bounding box center [259, 121] width 199 height 12
drag, startPoint x: 262, startPoint y: 119, endPoint x: 260, endPoint y: 126, distance: 7.7
click at [262, 119] on input "GBR_Wella_NNE_HTML_Exp_Static_320x250_Interstitial_Emma_Tesco_V2_20250818" at bounding box center [259, 121] width 199 height 12
type input "GBR_Wella_NNE_HTML_Exp_Static_320x568_Interstitial_Emma_Tesco_V2_20250818"
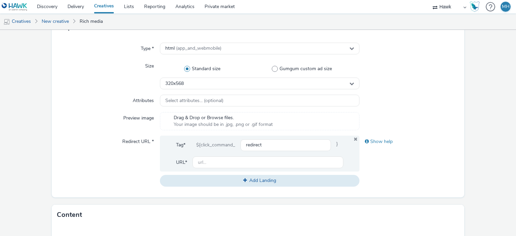
scroll to position [202, 0]
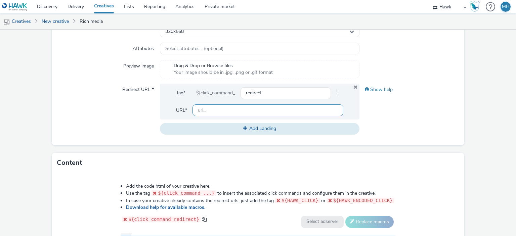
click at [222, 115] on input "text" at bounding box center [267, 110] width 150 height 12
paste input "[URL][DOMAIN_NAME]"
type input "[URL][DOMAIN_NAME]"
click at [376, 119] on div "Show help" at bounding box center [409, 109] width 100 height 51
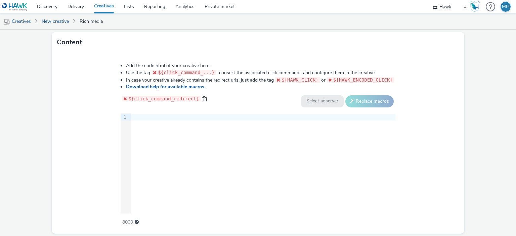
scroll to position [344, 0]
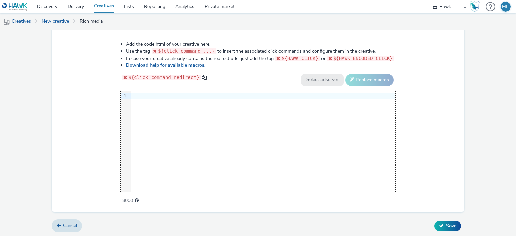
click at [163, 98] on div at bounding box center [263, 95] width 264 height 9
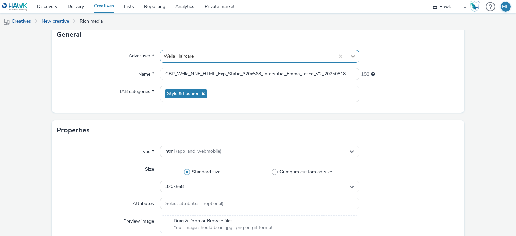
scroll to position [67, 0]
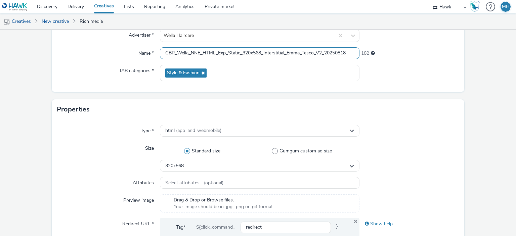
drag, startPoint x: 349, startPoint y: 53, endPoint x: 160, endPoint y: 52, distance: 189.1
click at [153, 54] on div "Name * GBR_Wella_NNE_HTML_Exp_Static_320x568_Interstitial_Emma_Tesco_V2_2025081…" at bounding box center [258, 53] width 402 height 12
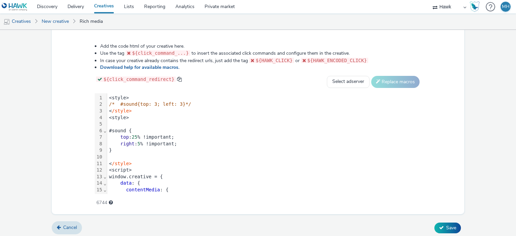
scroll to position [344, 0]
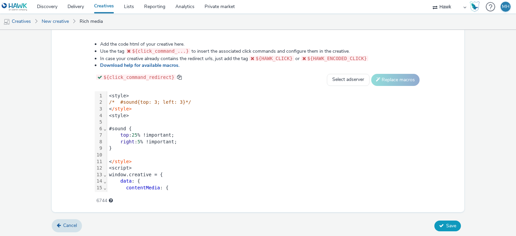
click at [439, 227] on button "Save" at bounding box center [447, 226] width 27 height 11
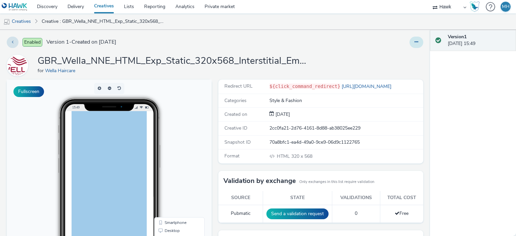
click at [415, 38] on button at bounding box center [416, 42] width 14 height 11
click at [352, 39] on div at bounding box center [340, 42] width 167 height 11
click at [101, 7] on link "Creatives" at bounding box center [104, 6] width 30 height 13
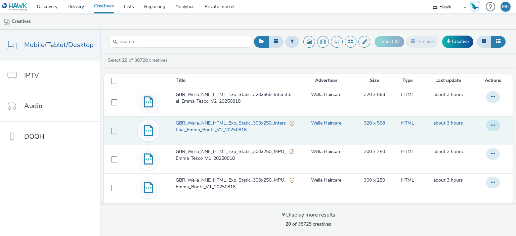
click at [491, 99] on icon at bounding box center [493, 96] width 4 height 5
click at [473, 136] on link "Edit" at bounding box center [474, 138] width 50 height 13
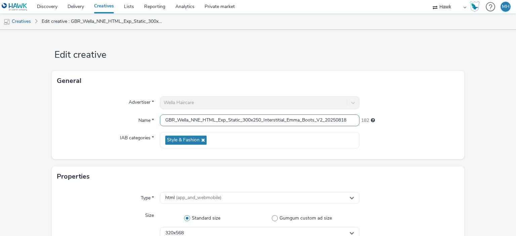
click at [251, 120] on input "GBR_Wella_NNE_HTML_Exp_Static_300x250_Interstitial_Emma_Boots_V2_20250818" at bounding box center [259, 121] width 199 height 12
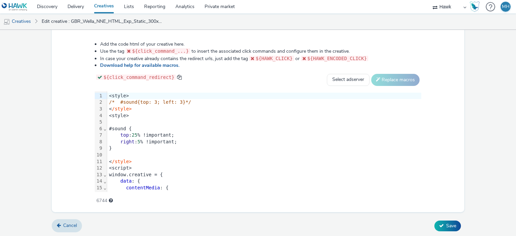
scroll to position [170, 0]
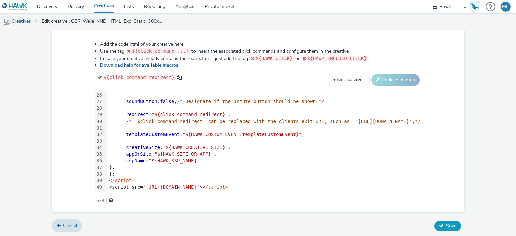
type input "GBR_Wella_NNE_HTML_Exp_Static_320x568_Interstitial_Emma_Boots_V2_20250818"
click at [448, 221] on button "Save" at bounding box center [447, 226] width 27 height 11
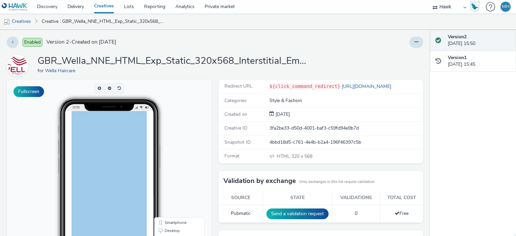
click at [103, 9] on link "Creatives" at bounding box center [104, 6] width 30 height 13
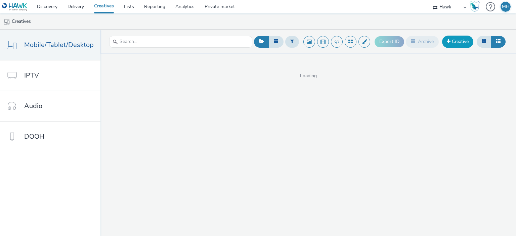
click at [458, 41] on link "Creative" at bounding box center [457, 42] width 31 height 12
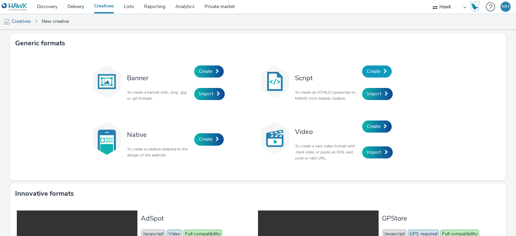
click at [374, 71] on span "Create" at bounding box center [373, 71] width 13 height 6
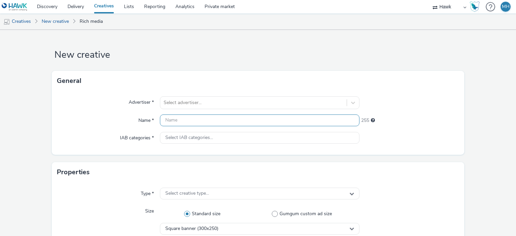
drag, startPoint x: 197, startPoint y: 117, endPoint x: 200, endPoint y: 120, distance: 4.0
click at [197, 118] on input "text" at bounding box center [259, 121] width 199 height 12
type input "wella"
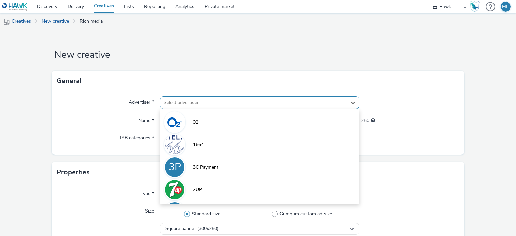
click at [202, 103] on div "Select advertiser..." at bounding box center [259, 102] width 199 height 13
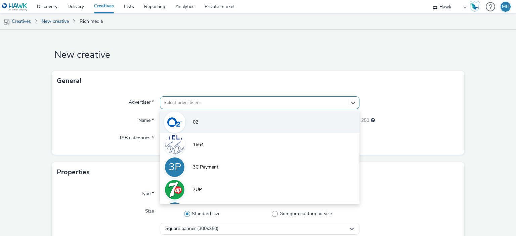
scroll to position [6, 0]
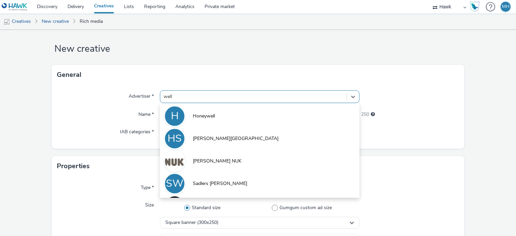
type input "wella"
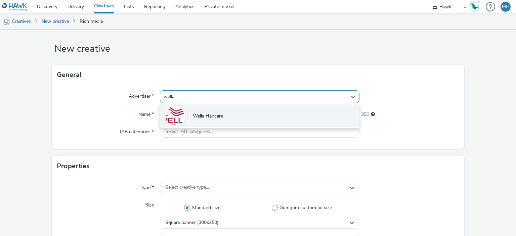
click at [250, 120] on li "Wella Haircare" at bounding box center [259, 115] width 199 height 23
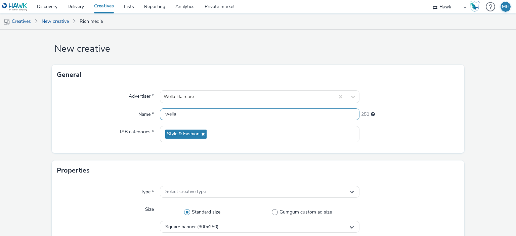
drag, startPoint x: 205, startPoint y: 117, endPoint x: 128, endPoint y: 138, distance: 80.4
click at [126, 131] on div "Advertiser * Wella Haircare Name * wella 250 IAB categories * Style & Fashion" at bounding box center [258, 119] width 413 height 68
paste input "GBR_Wella_NNE_HTML_Exp_Static_320x568_Interstitial_Emma_Tesco_V2_20250818"
click at [284, 116] on input "GBR_Wella_NNE_HTML_Exp_Static_320x568_Interstitial_Emma_Tesco_V2_20250818" at bounding box center [259, 114] width 199 height 12
click at [292, 117] on input "GBR_Wella_NNE_HTML_Exp_Static_300x250_Stacey_Tesco_V2_20250818" at bounding box center [259, 114] width 199 height 12
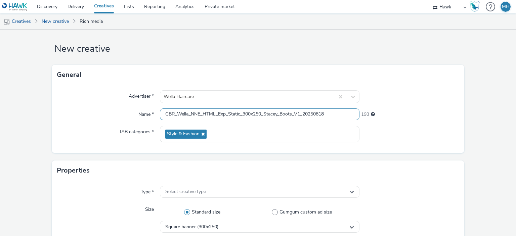
click at [265, 115] on input "GBR_Wella_NNE_HTML_Exp_Static_300x250_Stacey_Boots_V1_20250818" at bounding box center [259, 114] width 199 height 12
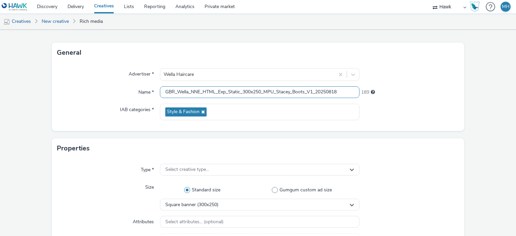
scroll to position [40, 0]
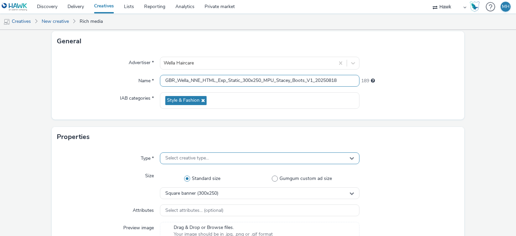
type input "GBR_Wella_NNE_HTML_Exp_Static_300x250_MPU_Stacey_Boots_V1_20250818"
click at [234, 161] on div "Select creative type..." at bounding box center [259, 158] width 199 height 12
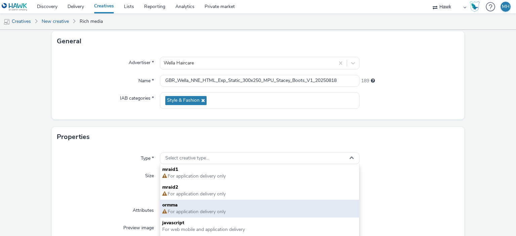
scroll to position [5, 0]
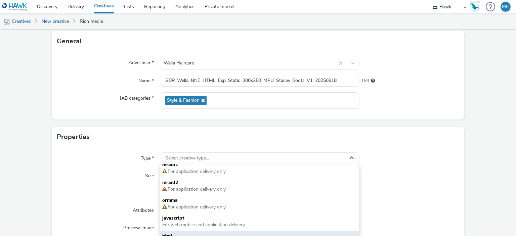
click at [213, 234] on span "html" at bounding box center [259, 236] width 194 height 7
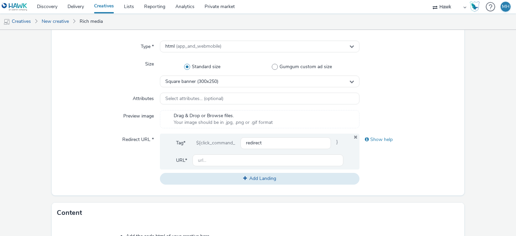
scroll to position [140, 0]
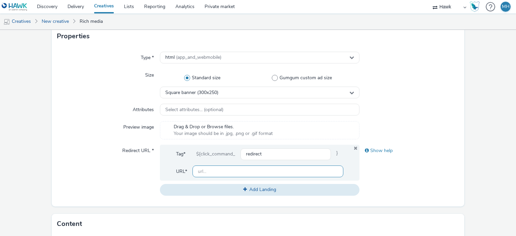
click at [251, 170] on input "text" at bounding box center [267, 172] width 150 height 12
paste input "[URL][DOMAIN_NAME]"
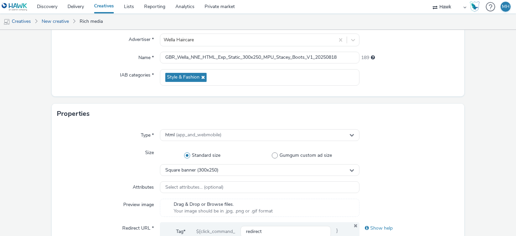
scroll to position [67, 0]
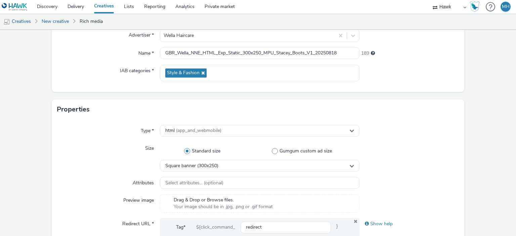
type input "[URL][DOMAIN_NAME]"
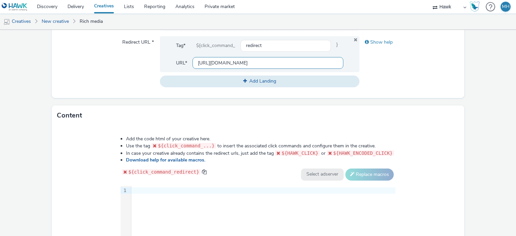
scroll to position [302, 0]
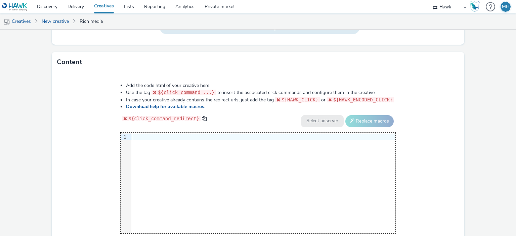
click at [242, 147] on div "9 1 ›" at bounding box center [258, 183] width 275 height 101
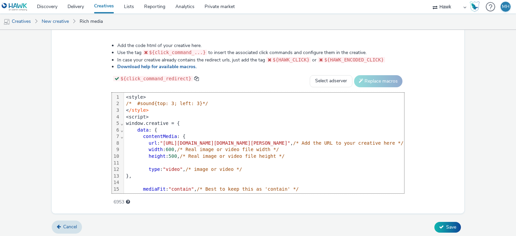
scroll to position [344, 0]
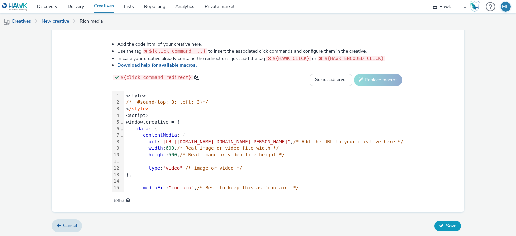
drag, startPoint x: 437, startPoint y: 221, endPoint x: 482, endPoint y: 215, distance: 45.5
click at [437, 221] on button "Save" at bounding box center [447, 226] width 27 height 11
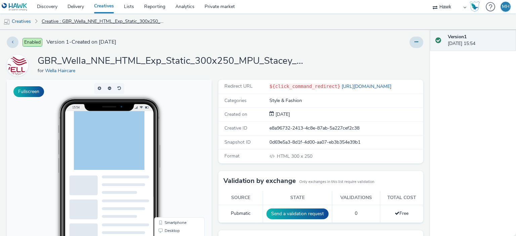
click at [126, 25] on link "Creative : GBR_Wella_NNE_HTML_Exp_Static_300x250_MPU_Stacey_Boots_V1_20250818" at bounding box center [102, 21] width 129 height 16
click at [102, 1] on link "Creatives" at bounding box center [104, 6] width 30 height 13
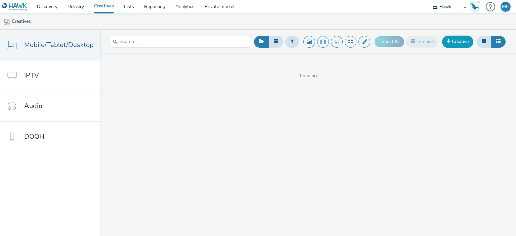
click at [449, 43] on span at bounding box center [449, 41] width 4 height 5
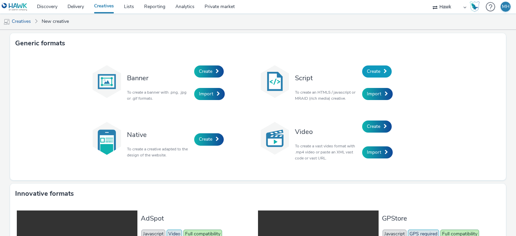
click at [371, 68] on link "Create" at bounding box center [377, 71] width 30 height 12
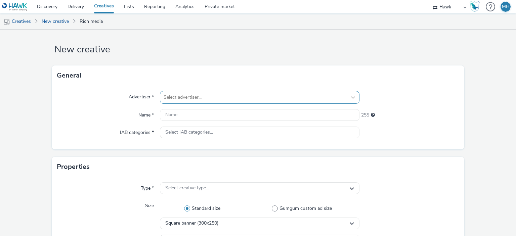
click at [186, 102] on div "Select advertiser..." at bounding box center [259, 97] width 199 height 13
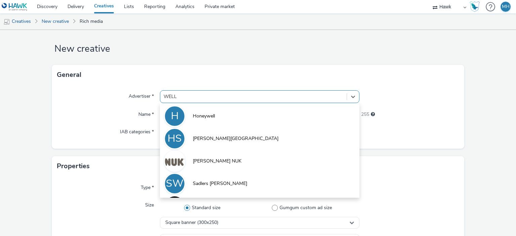
type input "WELLA"
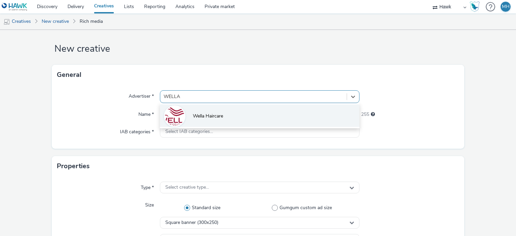
click at [216, 108] on li "Wella Haircare" at bounding box center [259, 115] width 199 height 23
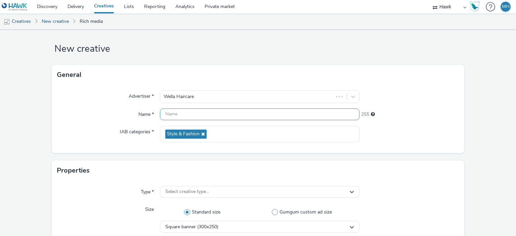
click at [186, 114] on input "text" at bounding box center [259, 114] width 199 height 12
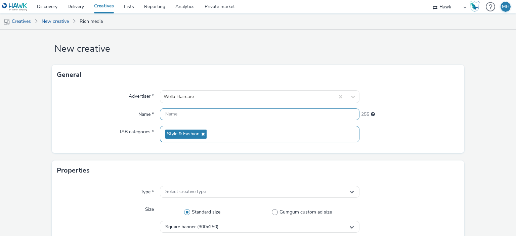
paste input "GBR_Wella_NNE_HTML_Exp_Static_300x250_MPU_Emma_Boots_V1_20250818"
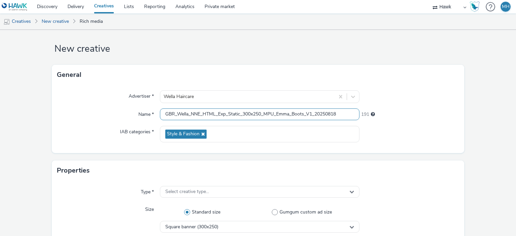
click at [312, 114] on input "GBR_Wella_NNE_HTML_Exp_Static_300x250_MPU_Emma_Boots_V1_20250818" at bounding box center [259, 114] width 199 height 12
click at [303, 116] on input "GBR_Wella_NNE_HTML_Exp_Static_300x250_MPU_Emma_Boots_V1_20250818" at bounding box center [259, 114] width 199 height 12
click at [290, 115] on input "GBR_Wella_NNE_HTML_Exp_Static_300x250_MPU_Emma_Tesco_V1_20250818" at bounding box center [259, 114] width 199 height 12
type input "GBR_Wella_NNE_HTML_Exp_Static_300x250_MPU_Stacey_Tesco_V1_20250818"
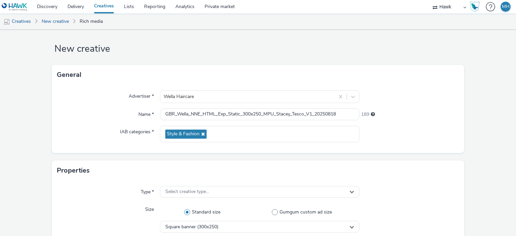
click at [422, 164] on div "Properties" at bounding box center [258, 171] width 413 height 20
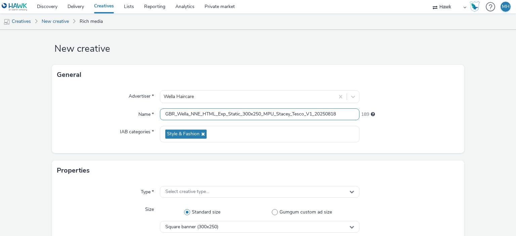
scroll to position [0, 0]
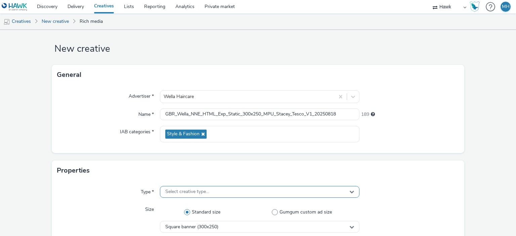
click at [221, 193] on div "Select creative type..." at bounding box center [259, 192] width 199 height 12
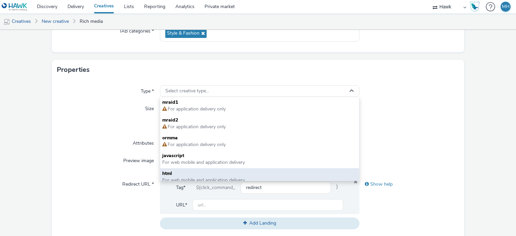
click at [189, 177] on span "For web mobile and application delivery" at bounding box center [203, 180] width 83 height 6
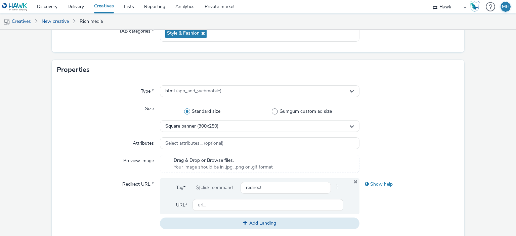
click at [412, 116] on div at bounding box center [409, 117] width 100 height 29
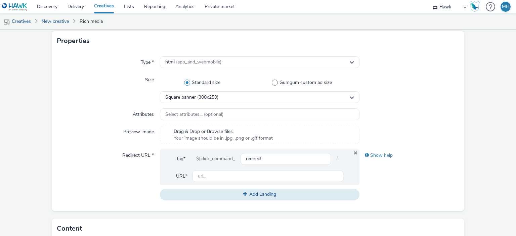
scroll to position [174, 0]
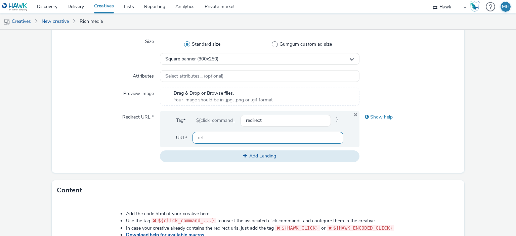
click at [276, 139] on input "text" at bounding box center [267, 138] width 150 height 12
paste input "[URL][DOMAIN_NAME]"
type input "[URL][DOMAIN_NAME]"
drag, startPoint x: 397, startPoint y: 168, endPoint x: 393, endPoint y: 171, distance: 5.5
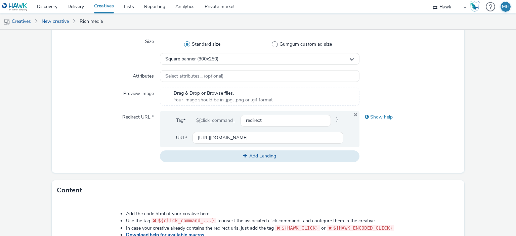
click at [397, 168] on div "Type * html (app_and_webmobile) Size Standard size Gumgum custom ad size Square…" at bounding box center [258, 93] width 413 height 160
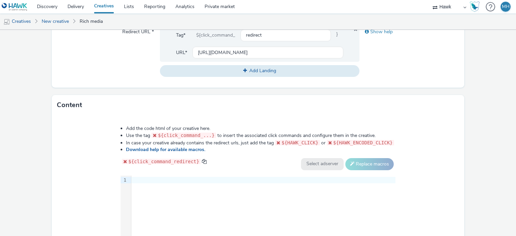
scroll to position [342, 0]
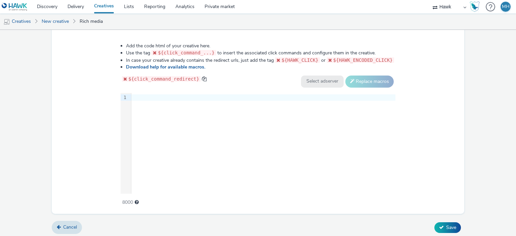
click at [207, 147] on div "9 1 ›" at bounding box center [258, 143] width 275 height 101
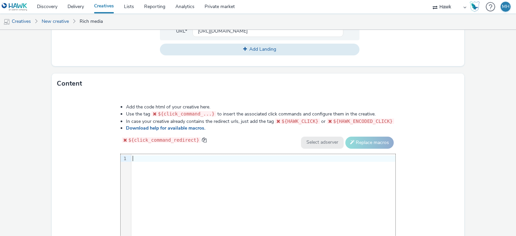
scroll to position [336, 0]
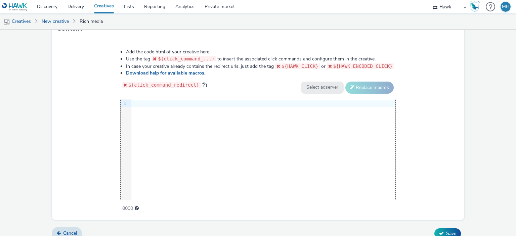
click at [224, 146] on div "9 1 ›" at bounding box center [258, 149] width 275 height 101
paste div
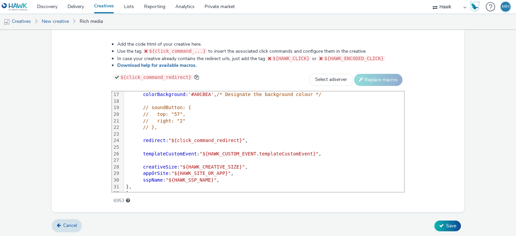
scroll to position [131, 0]
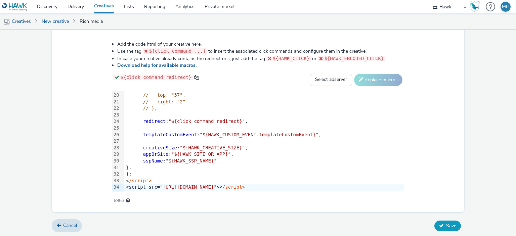
click at [451, 225] on span "Save" at bounding box center [451, 226] width 10 height 6
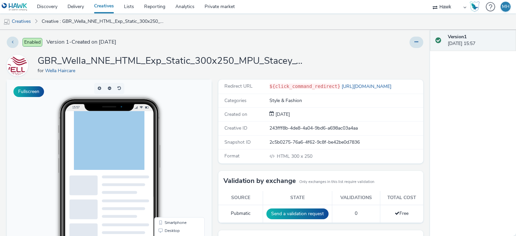
click at [104, 6] on link "Creatives" at bounding box center [104, 6] width 30 height 13
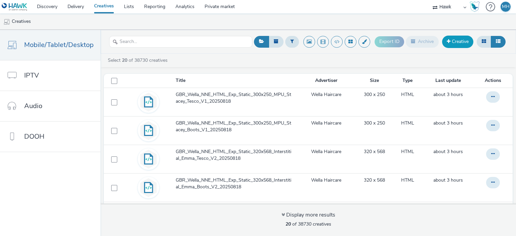
click at [455, 46] on link "Creative" at bounding box center [457, 42] width 31 height 12
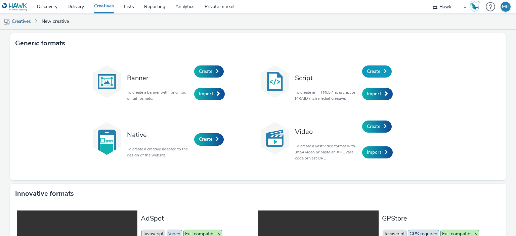
click at [372, 74] on span "Create" at bounding box center [373, 71] width 13 height 6
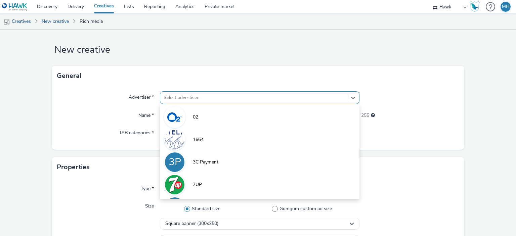
click at [202, 104] on div "option 02 focused, 1 of 9. 9 results available. Use Up and Down to choose optio…" at bounding box center [259, 97] width 199 height 13
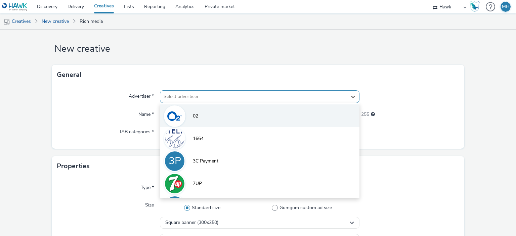
scroll to position [6, 0]
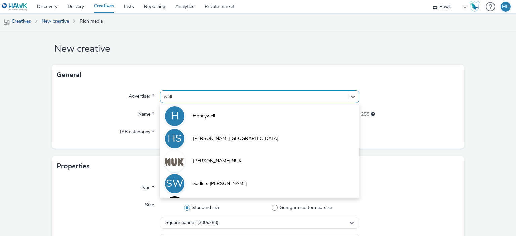
type input "wella"
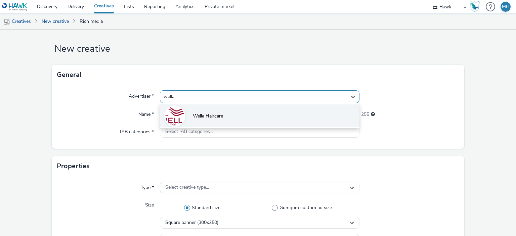
click at [209, 118] on span "Wella Haircare" at bounding box center [208, 116] width 30 height 7
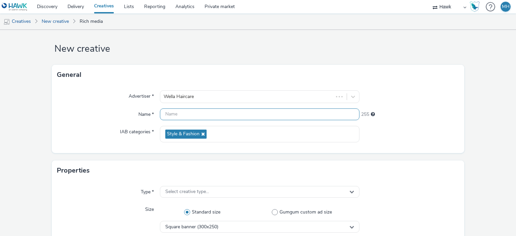
click at [210, 118] on input "text" at bounding box center [259, 114] width 199 height 12
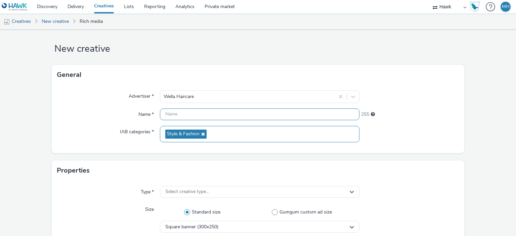
paste input "<script> window.creative = { data: { contentMedia: { url: "https://s3-eu-west-1…"
type input "<script> window.creative = { data: { contentMedia: { url: "https://s3-eu-west-1…"
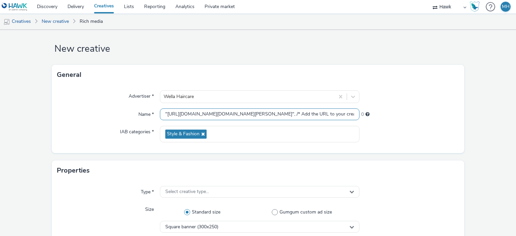
scroll to position [0, 0]
drag, startPoint x: 353, startPoint y: 115, endPoint x: 78, endPoint y: 109, distance: 274.8
click at [60, 104] on div "Advertiser * Wella Haircare Name * <script> window.creative = { data: { content…" at bounding box center [258, 119] width 413 height 68
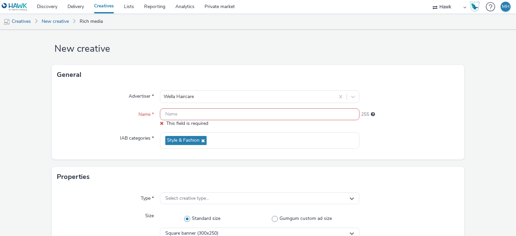
click at [192, 116] on input "text" at bounding box center [259, 114] width 199 height 12
paste input "GBR_Wella_NNE_HTML_Exp_Static_300x250_MPU_Emma_Boots_V1_20250818"
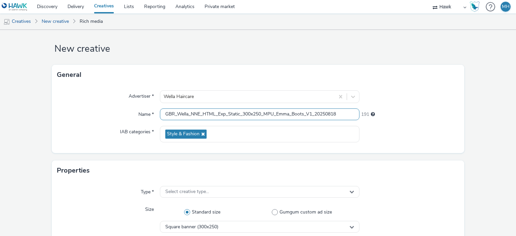
click at [274, 116] on input "GBR_Wella_NNE_HTML_Exp_Static_300x250_MPU_Emma_Boots_V1_20250818" at bounding box center [259, 114] width 199 height 12
click at [300, 117] on input "GBR_Wella_NNE_HTML_Exp_Static_320x568_Interstitial_Emma_Boots_V1_20250818" at bounding box center [259, 114] width 199 height 12
type input "GBR_Wella_NNE_HTML_Exp_Static_320x568_Interstitial_Stacey_Boots_V2_20250818"
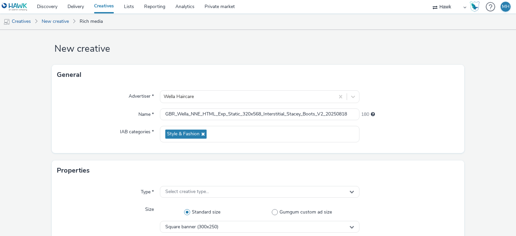
click at [417, 192] on div at bounding box center [409, 192] width 100 height 12
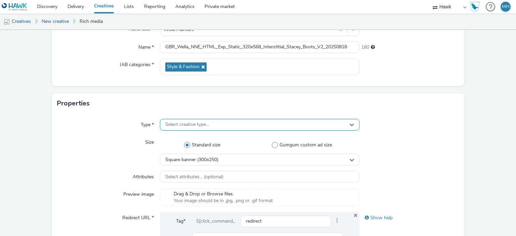
click at [160, 125] on div "Select creative type..." at bounding box center [259, 125] width 199 height 12
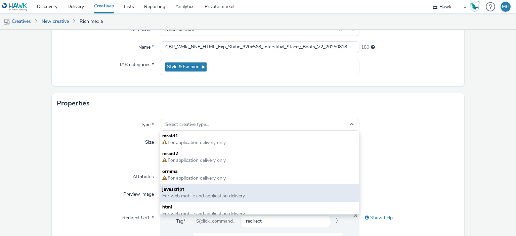
scroll to position [5, 0]
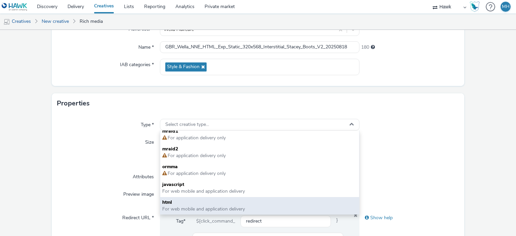
click at [183, 200] on span "html" at bounding box center [259, 202] width 194 height 7
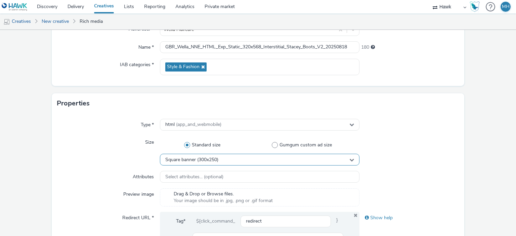
click at [259, 162] on div "Square banner (300x250)" at bounding box center [259, 160] width 199 height 12
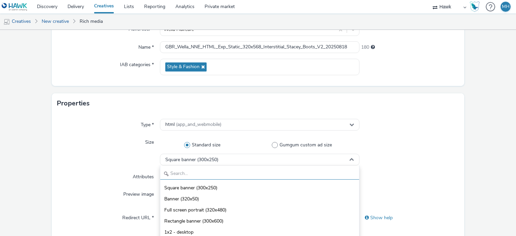
click at [251, 175] on input "text" at bounding box center [259, 174] width 198 height 12
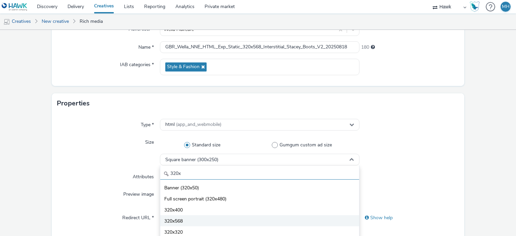
type input "320x"
click at [216, 215] on li "320x568" at bounding box center [259, 220] width 198 height 11
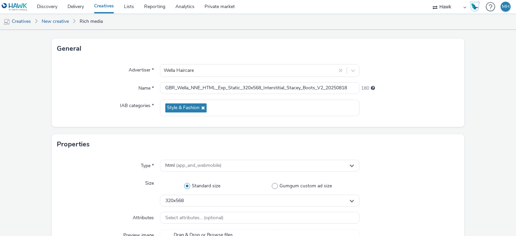
scroll to position [140, 0]
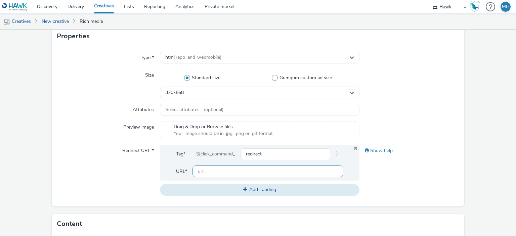
click at [239, 177] on input "text" at bounding box center [267, 172] width 150 height 12
paste input "[URL][DOMAIN_NAME]"
type input "[URL][DOMAIN_NAME]"
click at [413, 175] on div "Show help" at bounding box center [409, 170] width 100 height 51
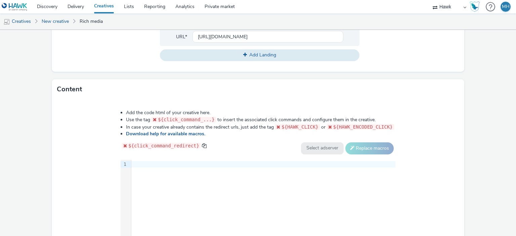
scroll to position [344, 0]
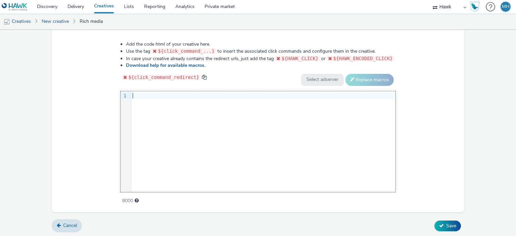
click at [159, 110] on div "9 1 ›" at bounding box center [258, 141] width 275 height 101
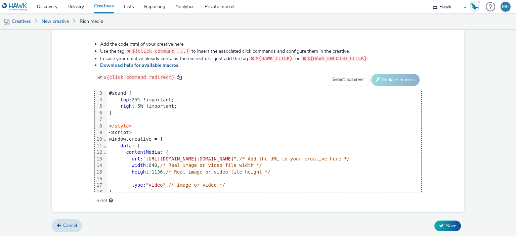
scroll to position [0, 0]
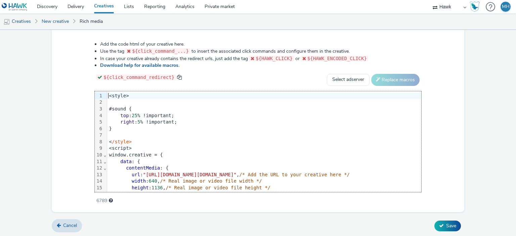
click at [107, 94] on div "<style>" at bounding box center [365, 96] width 517 height 7
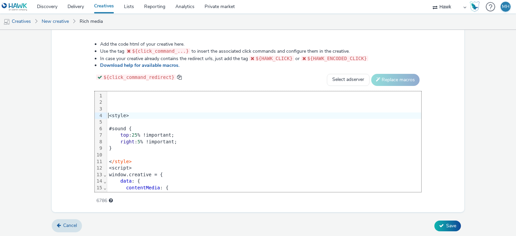
click at [115, 99] on div at bounding box center [365, 102] width 517 height 7
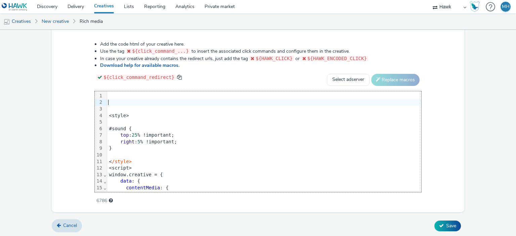
click at [107, 96] on div at bounding box center [365, 96] width 517 height 7
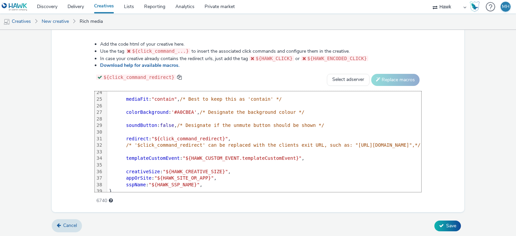
scroll to position [183, 0]
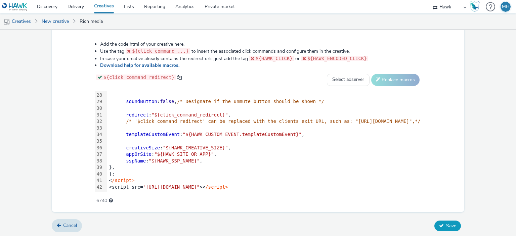
click at [451, 225] on span "Save" at bounding box center [451, 226] width 10 height 6
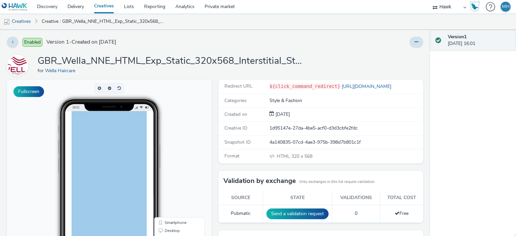
click at [104, 8] on link "Creatives" at bounding box center [104, 6] width 30 height 13
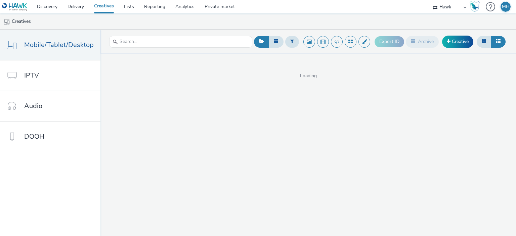
drag, startPoint x: 474, startPoint y: 35, endPoint x: 470, endPoint y: 35, distance: 3.4
click at [473, 35] on div "Export ID Archive Creative" at bounding box center [440, 42] width 133 height 16
click at [452, 41] on link "Creative" at bounding box center [457, 42] width 31 height 12
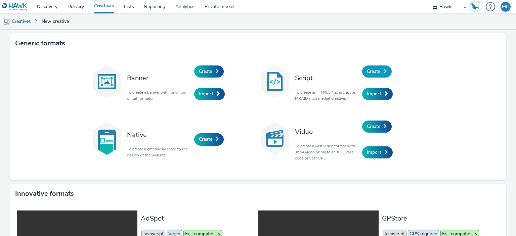
click at [384, 71] on span at bounding box center [385, 71] width 3 height 5
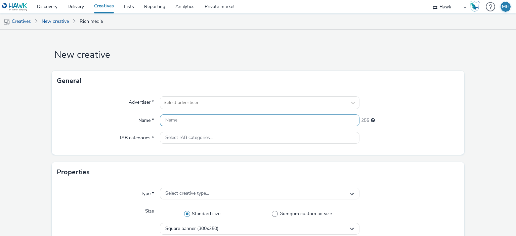
click at [203, 120] on input "text" at bounding box center [259, 121] width 199 height 12
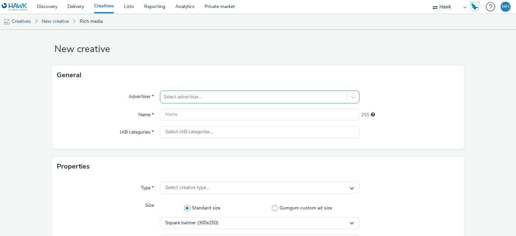
click at [204, 103] on div "Select advertiser..." at bounding box center [259, 97] width 199 height 13
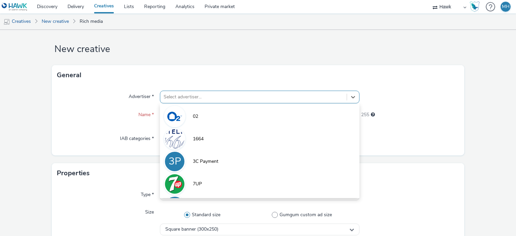
scroll to position [6, 0]
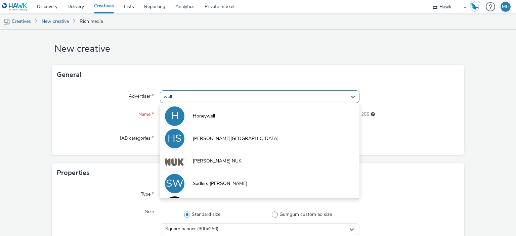
type input "wella"
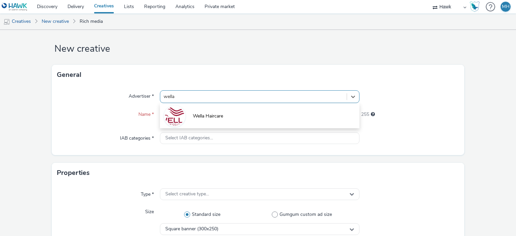
click at [239, 108] on li "Wella Haircare" at bounding box center [259, 115] width 199 height 23
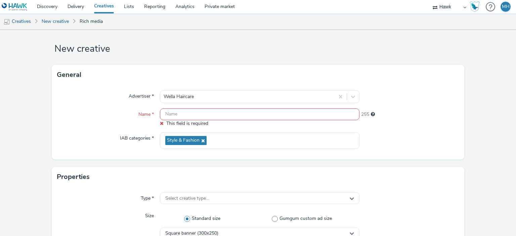
click at [191, 116] on input "text" at bounding box center [259, 114] width 199 height 12
paste input "GBR_Wella_NNE_HTML_Exp_Static_300x250_MPU_Emma_Boots_V1_20250818"
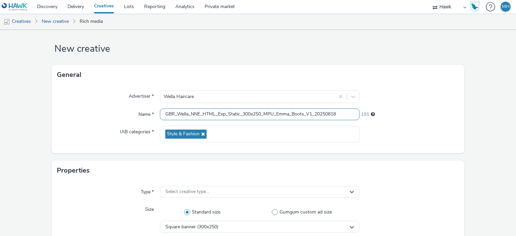
click at [250, 115] on input "GBR_Wella_NNE_HTML_Exp_Static_300x250_MPU_Emma_Boots_V1_20250818" at bounding box center [259, 114] width 199 height 12
type input "GBR_Wella_NNE_HTML_Exp_Static_3x250_MPU_Emma_Boots_V1_20250818"
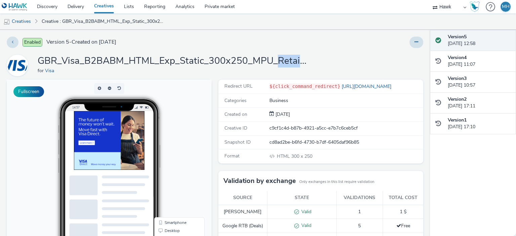
drag, startPoint x: 275, startPoint y: 59, endPoint x: 306, endPoint y: 67, distance: 31.9
click at [306, 67] on div "GBR_Visa_B2BABM_HTML_Exp_Static_300x250_MPU_RetailBankMessage_LAC_20250808 for …" at bounding box center [215, 65] width 416 height 21
click at [310, 57] on div "GBR_Visa_B2BABM_HTML_Exp_Static_300x250_MPU_RetailBankMessage_LAC_20250808 for …" at bounding box center [215, 65] width 416 height 21
click at [414, 41] on icon at bounding box center [416, 42] width 4 height 5
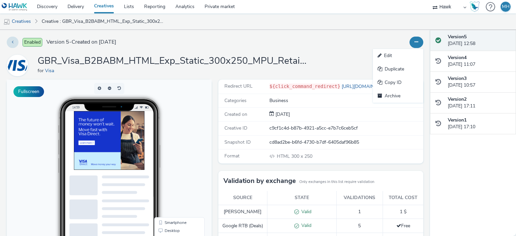
click at [397, 58] on link "Edit" at bounding box center [398, 55] width 50 height 13
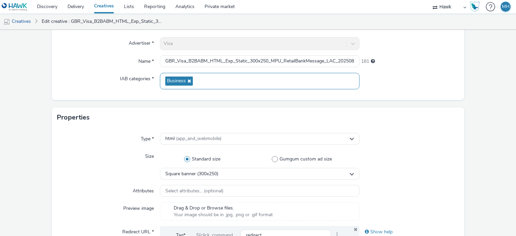
scroll to position [67, 0]
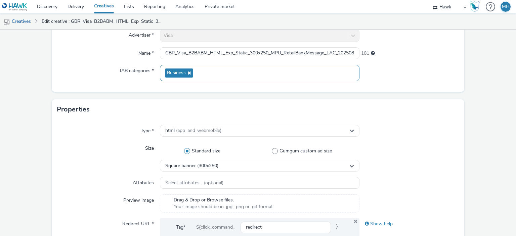
click at [210, 136] on div "html (app_and_webmobile)" at bounding box center [259, 131] width 199 height 12
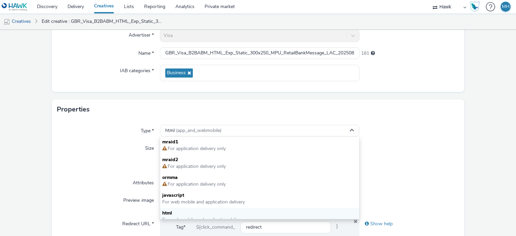
click at [213, 111] on div "Properties" at bounding box center [258, 109] width 413 height 20
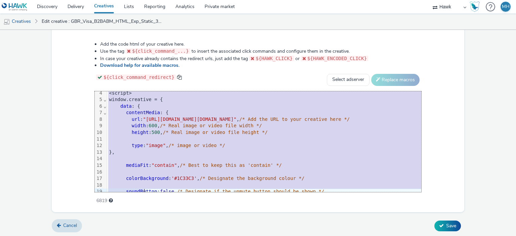
scroll to position [118, 0]
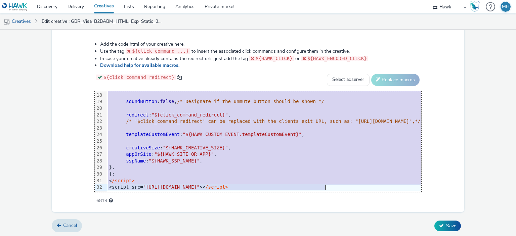
drag, startPoint x: 93, startPoint y: 95, endPoint x: 321, endPoint y: 185, distance: 244.9
click at [321, 185] on div "<style> /* #sound{top: 3; left: 3}*/ < /style> <script> window.creative = { dat…" at bounding box center [379, 85] width 545 height 213
copy div "<style> /* #sound{top: 3; left: 3}*/ < /style> <script> window.creative = { dat…"
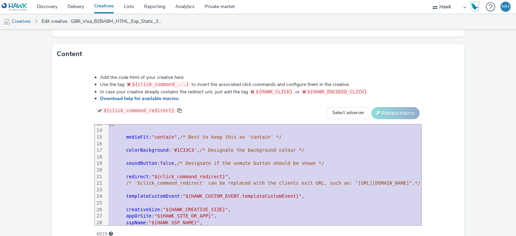
scroll to position [344, 0]
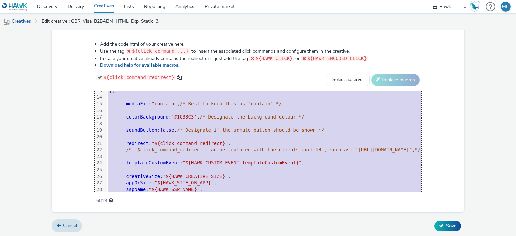
click at [222, 131] on span "/* Designate if the unmute button should be shown */" at bounding box center [250, 129] width 147 height 5
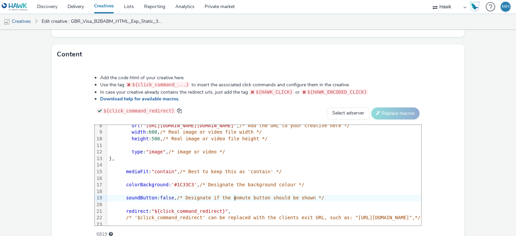
scroll to position [34, 0]
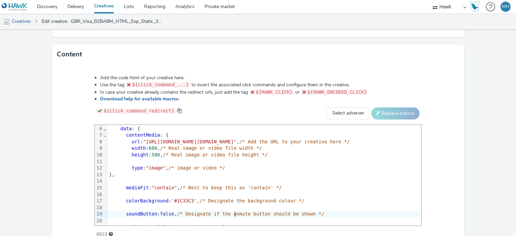
click at [188, 235] on div "6819" at bounding box center [258, 232] width 326 height 9
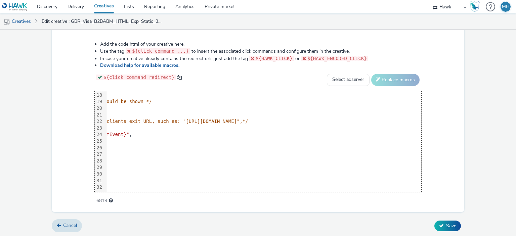
scroll to position [118, 0]
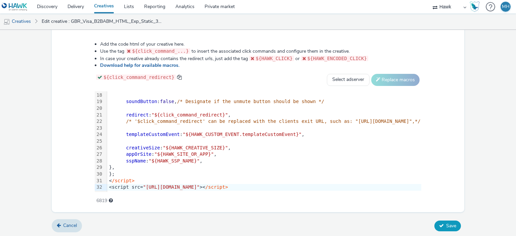
click at [439, 225] on icon at bounding box center [441, 225] width 5 height 5
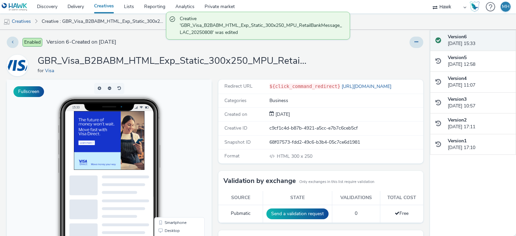
click at [119, 159] on div at bounding box center [124, 153] width 101 height 84
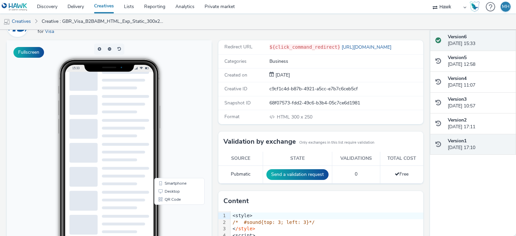
scroll to position [101, 0]
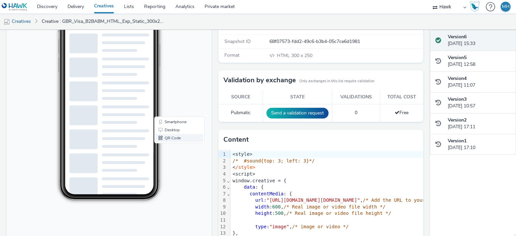
click at [182, 137] on link "QR Code" at bounding box center [180, 138] width 48 height 8
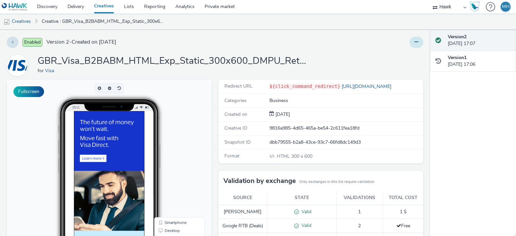
click at [409, 44] on button at bounding box center [416, 42] width 14 height 11
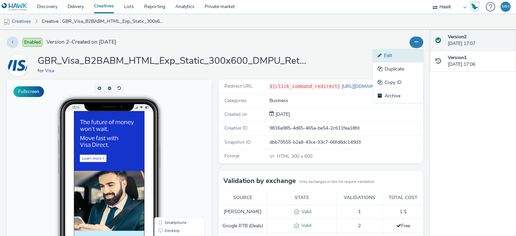
click at [390, 57] on link "Edit" at bounding box center [398, 55] width 50 height 13
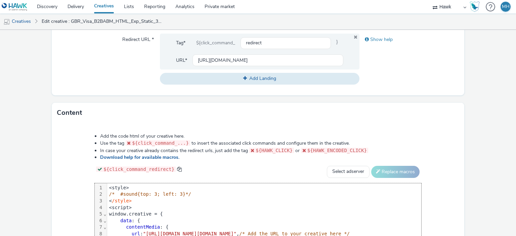
scroll to position [344, 0]
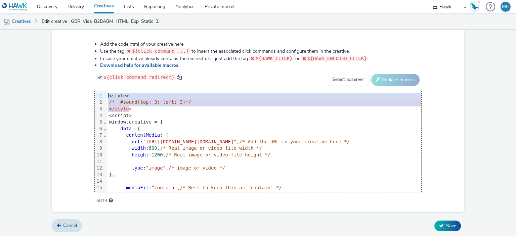
drag, startPoint x: 115, startPoint y: 106, endPoint x: 82, endPoint y: 93, distance: 35.9
click at [95, 91] on div "99 1 2 3 4 5 6 7 8 9 10 11 12 13 14 15 16 17 18 19 20 21 22 23 24 25 26 27 28 2…" at bounding box center [258, 141] width 326 height 101
copy div "<style> /* #sound{top: 3; left: 3}*/ < /style>"
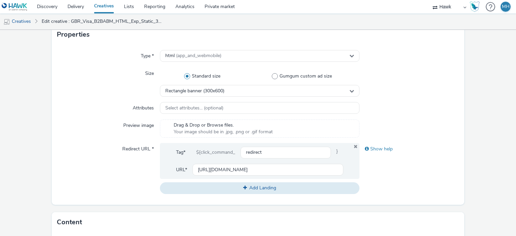
scroll to position [0, 0]
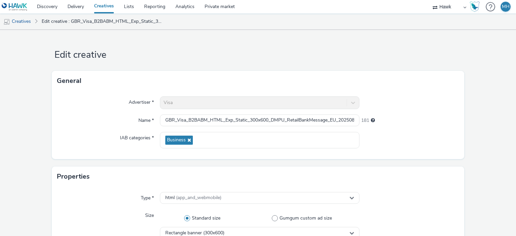
click at [171, 55] on h1 "Edit creative" at bounding box center [258, 55] width 413 height 13
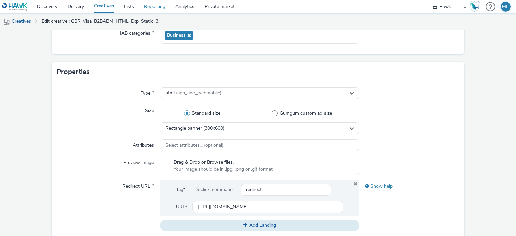
scroll to position [34, 0]
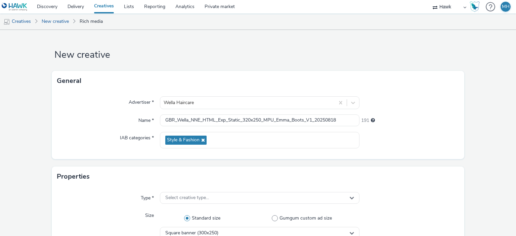
scroll to position [6, 0]
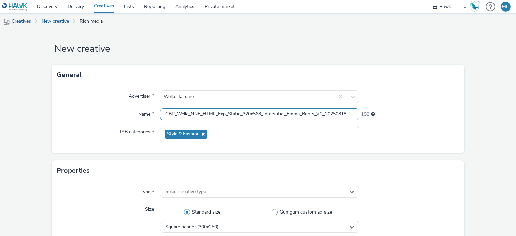
drag, startPoint x: 284, startPoint y: 113, endPoint x: 264, endPoint y: 115, distance: 19.9
click at [264, 115] on input "GBR_Wella_NNE_HTML_Exp_Static_320x568_Interstitial_Emma_Boots_V1_20250818" at bounding box center [259, 114] width 199 height 12
paste input "text"
click at [301, 114] on input "GBR_Wella_NNE_HTML_Exp_Static_320x568_Interstitial_Emma_Boots_V1_20250818" at bounding box center [259, 114] width 199 height 12
click at [285, 115] on input "GBR_Wella_NNE_HTML_Exp_Static_320x568_InterstitialStacey_Boots_V1_20250818" at bounding box center [259, 114] width 199 height 12
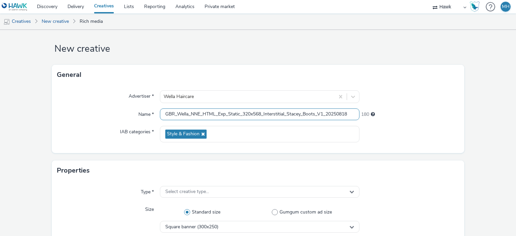
click at [314, 115] on input "GBR_Wella_NNE_HTML_Exp_Static_320x568_Interstitial_Stacey_Boots_V1_20250818" at bounding box center [259, 114] width 199 height 12
type input "GBR_Wella_NNE_HTML_Exp_Static_320x568_Interstitial_Stacey_Tesco_V2_20250818"
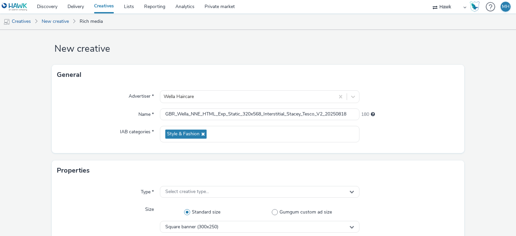
drag, startPoint x: 404, startPoint y: 141, endPoint x: 401, endPoint y: 143, distance: 3.8
click at [404, 141] on div at bounding box center [409, 134] width 100 height 16
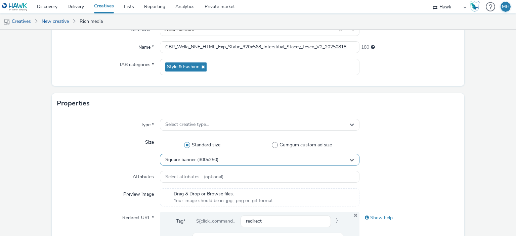
click at [232, 164] on div "Square banner (300x250)" at bounding box center [259, 160] width 199 height 12
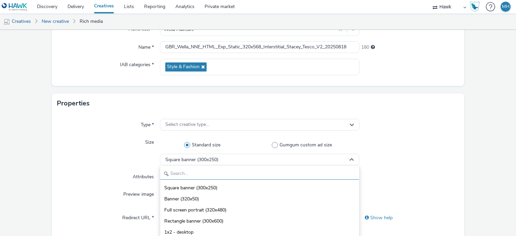
click at [195, 175] on input "text" at bounding box center [259, 174] width 198 height 12
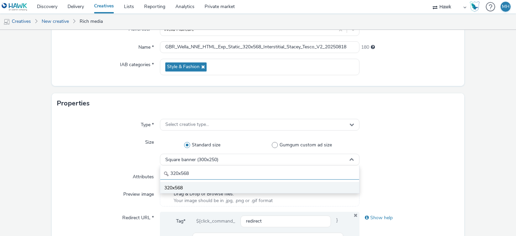
type input "320x568"
click at [198, 184] on li "320x568" at bounding box center [259, 187] width 198 height 11
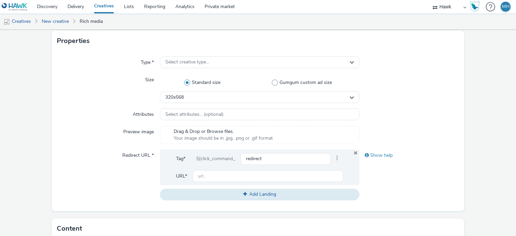
scroll to position [235, 0]
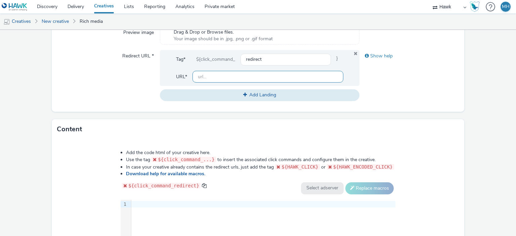
click at [244, 77] on input "text" at bounding box center [267, 77] width 150 height 12
paste input "[URL][DOMAIN_NAME]"
type input "[URL][DOMAIN_NAME]"
click at [436, 131] on div "Content" at bounding box center [258, 129] width 413 height 20
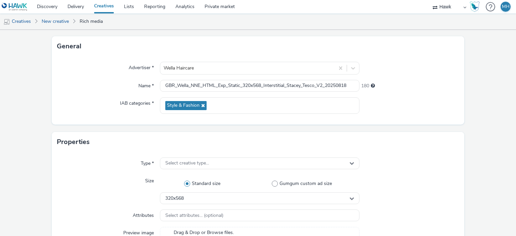
scroll to position [0, 0]
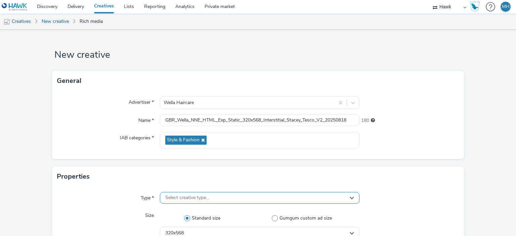
click at [227, 200] on div "Select creative type..." at bounding box center [259, 198] width 199 height 12
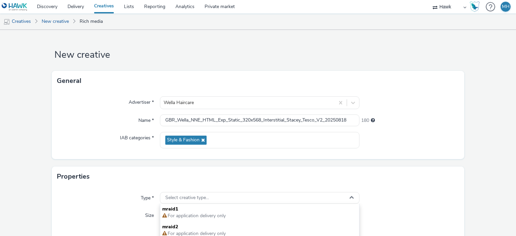
scroll to position [168, 0]
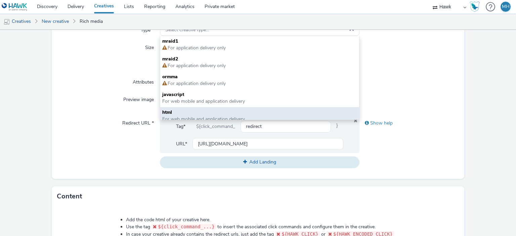
click at [188, 114] on span "html" at bounding box center [259, 112] width 194 height 7
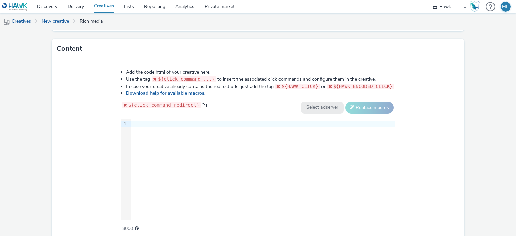
scroll to position [344, 0]
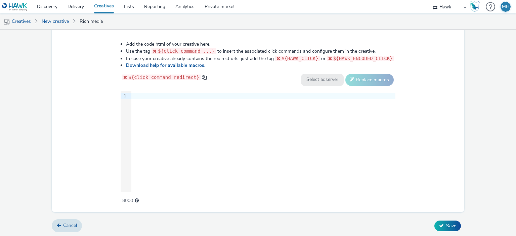
click at [173, 103] on div "9 1 ›" at bounding box center [258, 141] width 275 height 101
paste div
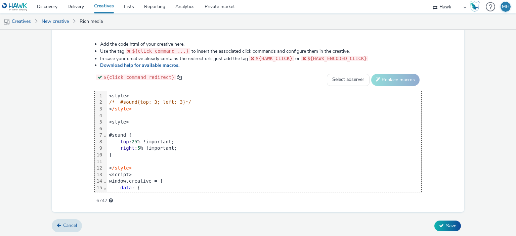
scroll to position [177, 0]
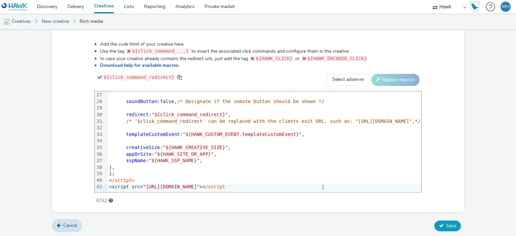
click at [449, 223] on span "Save" at bounding box center [451, 226] width 10 height 6
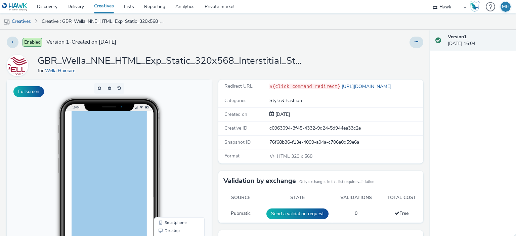
click at [106, 8] on link "Creatives" at bounding box center [104, 6] width 30 height 13
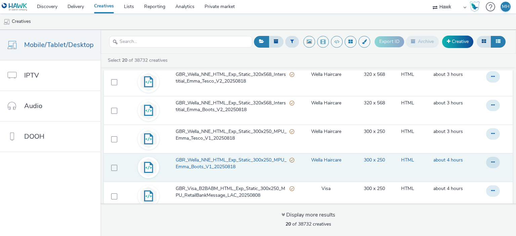
scroll to position [168, 0]
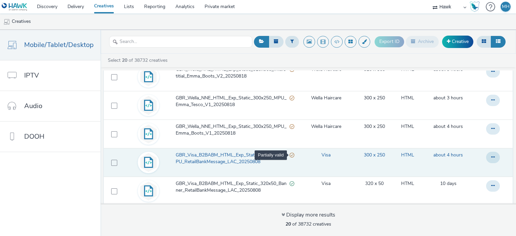
click at [290, 153] on div "Partially valid" at bounding box center [292, 155] width 5 height 7
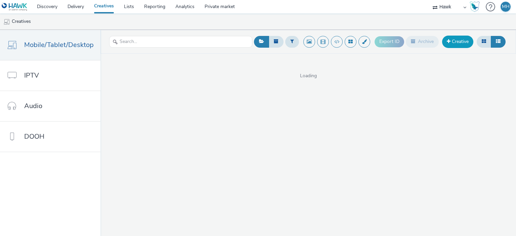
click at [456, 44] on link "Creative" at bounding box center [457, 42] width 31 height 12
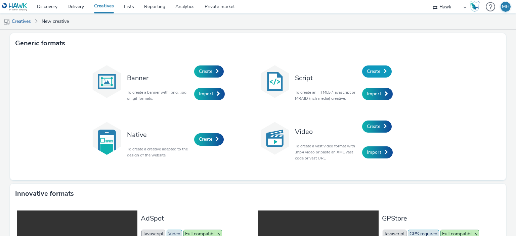
click at [378, 70] on span "Create" at bounding box center [373, 71] width 13 height 6
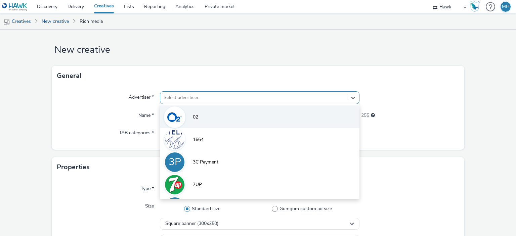
click at [206, 104] on div "option 02 focused, 1 of 9. 9 results available. Use Up and Down to choose optio…" at bounding box center [259, 97] width 199 height 13
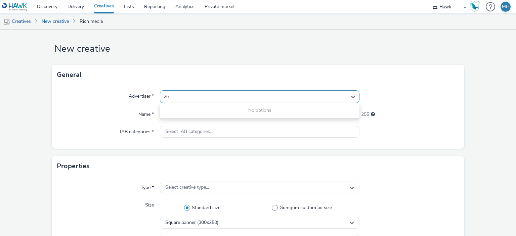
type input "2"
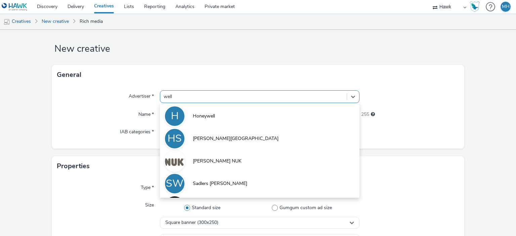
type input "wella"
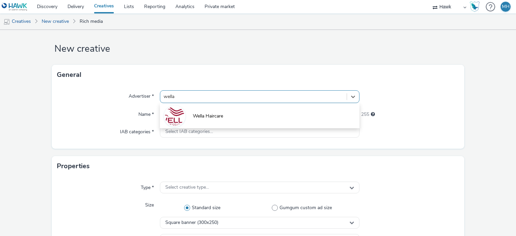
click at [199, 119] on span "Wella Haircare" at bounding box center [208, 116] width 30 height 7
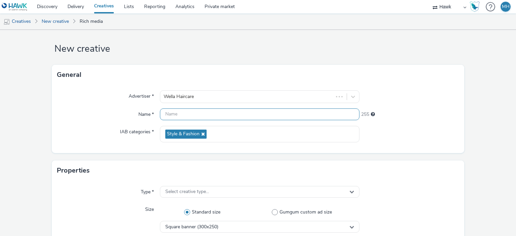
click at [199, 117] on input "text" at bounding box center [259, 114] width 199 height 12
paste input "GBR_Wella_NNE_HTML_Exp_Static_300x250_MPU_Emma_Boots_V1_20250818"
click at [251, 117] on input "GBR_Wella_NNE_HTML_Exp_Static_300x250_MPU_Emma_Boots_V1_20250818" at bounding box center [259, 114] width 199 height 12
click at [271, 114] on input "GBR_Wella_NNE_HTML_Exp_Static_320x50_MPU_Emma_Boots_V1_20250818" at bounding box center [259, 114] width 199 height 12
type input "GBR_Wella_NNE_HTML_Exp_Static_320x50_Mob banner_Generic_Boots_V1_20250818"
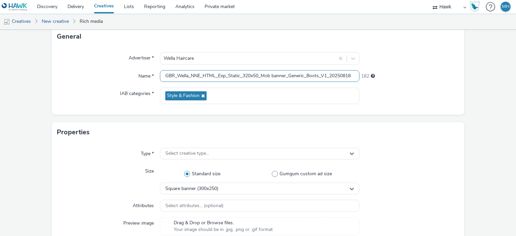
scroll to position [73, 0]
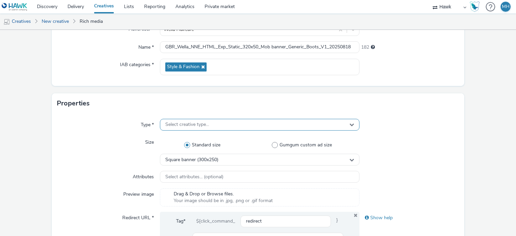
click at [163, 121] on div "Select creative type..." at bounding box center [259, 125] width 199 height 12
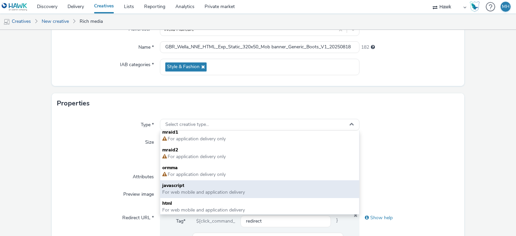
scroll to position [5, 0]
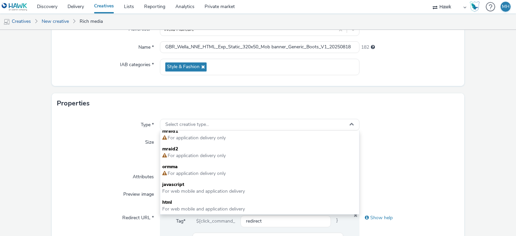
drag, startPoint x: 184, startPoint y: 201, endPoint x: 141, endPoint y: 137, distance: 77.1
click at [184, 200] on span "html" at bounding box center [259, 202] width 194 height 7
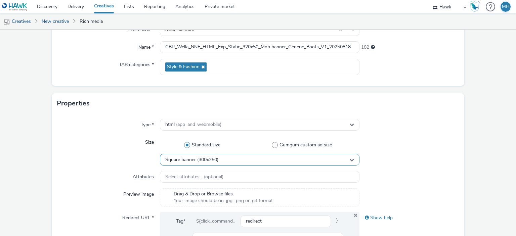
click at [196, 158] on span "Square banner (300x250)" at bounding box center [191, 160] width 53 height 6
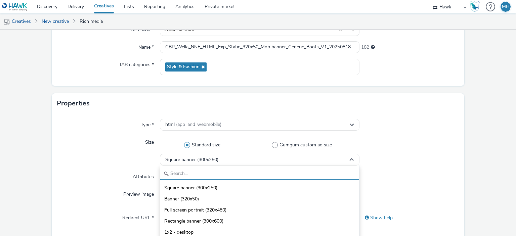
click at [202, 170] on input "text" at bounding box center [259, 174] width 198 height 12
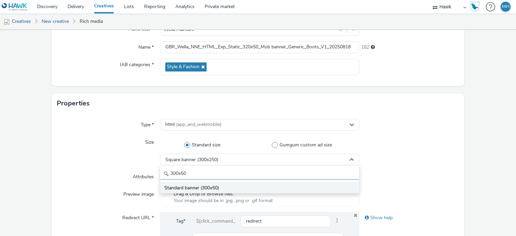
type input "300x50"
click at [200, 188] on span "Standard banner (300x50)" at bounding box center [191, 188] width 55 height 7
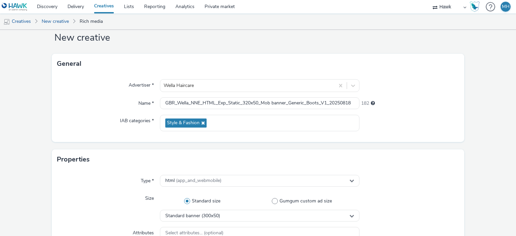
scroll to position [134, 0]
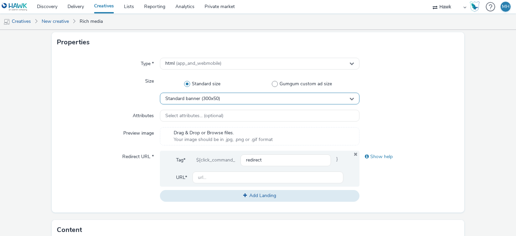
click at [208, 98] on span "Standard banner (300x50)" at bounding box center [192, 99] width 55 height 6
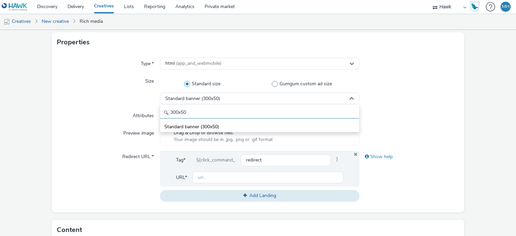
click at [201, 114] on input "300x50" at bounding box center [259, 113] width 198 height 12
drag, startPoint x: 201, startPoint y: 114, endPoint x: 169, endPoint y: 113, distance: 32.3
click at [161, 112] on input "300x50" at bounding box center [259, 113] width 198 height 12
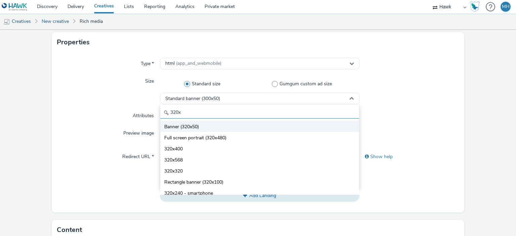
type input "320x"
click at [198, 127] on span "Banner (320x50)" at bounding box center [181, 127] width 35 height 7
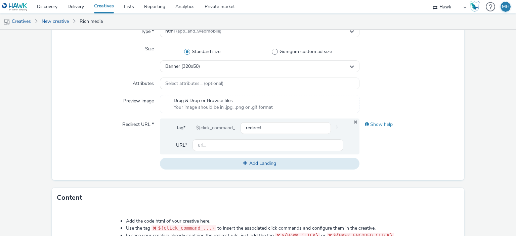
scroll to position [168, 0]
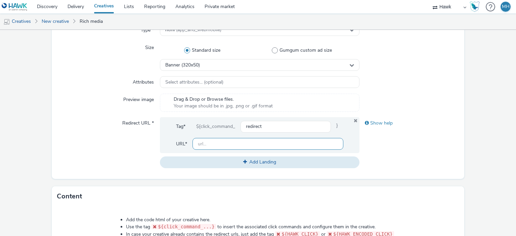
drag, startPoint x: 212, startPoint y: 138, endPoint x: 213, endPoint y: 143, distance: 5.0
click at [212, 139] on input "text" at bounding box center [267, 144] width 150 height 12
paste input "[URL][DOMAIN_NAME]"
type input "[URL][DOMAIN_NAME]"
click at [404, 124] on div "Show help" at bounding box center [409, 123] width 100 height 12
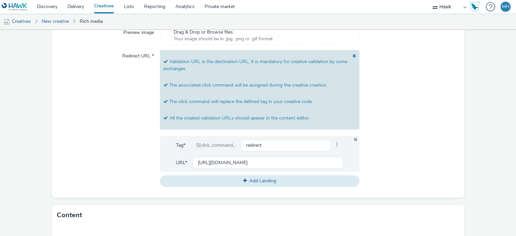
scroll to position [202, 0]
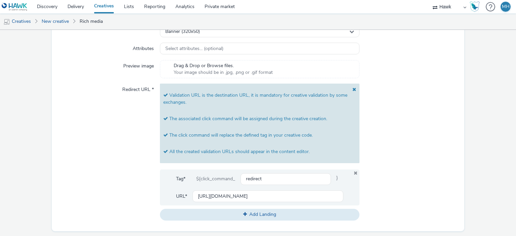
click at [351, 89] on span at bounding box center [352, 99] width 7 height 24
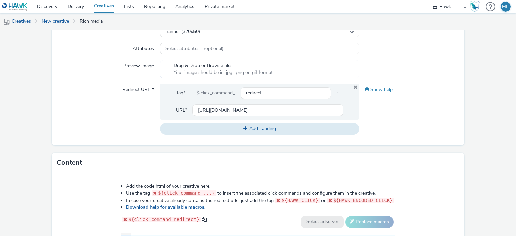
scroll to position [336, 0]
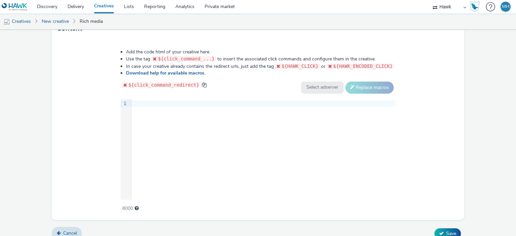
click at [196, 143] on div "9 1 ›" at bounding box center [258, 149] width 275 height 101
paste div
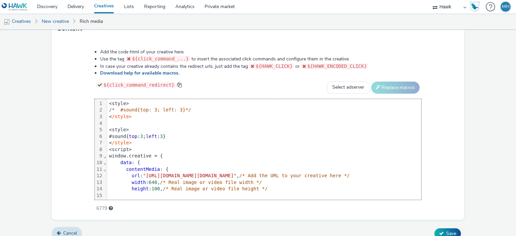
scroll to position [144, 0]
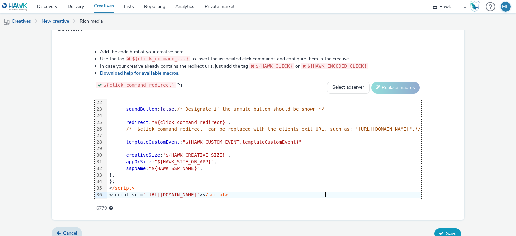
click at [439, 230] on button "Save" at bounding box center [447, 233] width 27 height 11
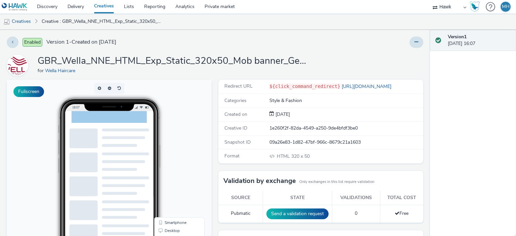
click at [110, 5] on link "Creatives" at bounding box center [104, 6] width 30 height 13
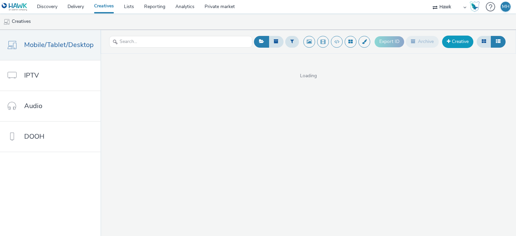
click at [453, 41] on link "Creative" at bounding box center [457, 42] width 31 height 12
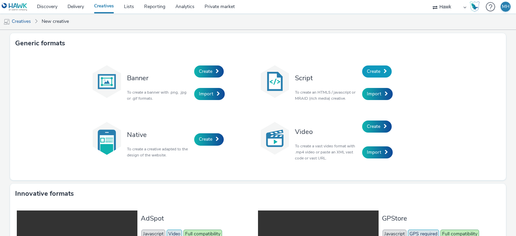
click at [380, 71] on link "Create" at bounding box center [377, 71] width 30 height 12
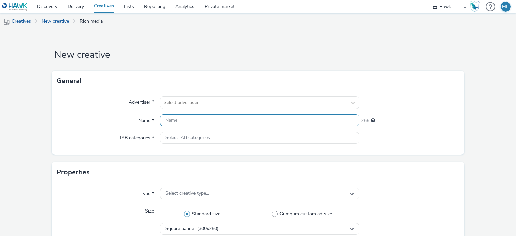
click at [185, 122] on input "text" at bounding box center [259, 121] width 199 height 12
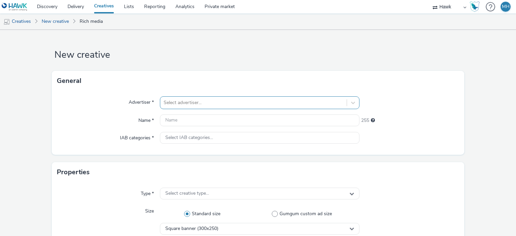
click at [180, 97] on div "Select advertiser..." at bounding box center [253, 102] width 186 height 11
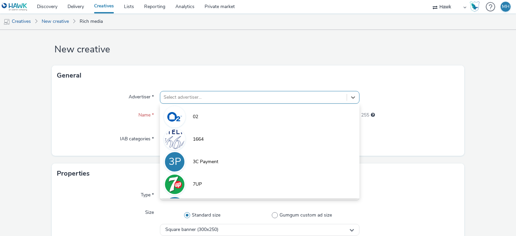
scroll to position [6, 0]
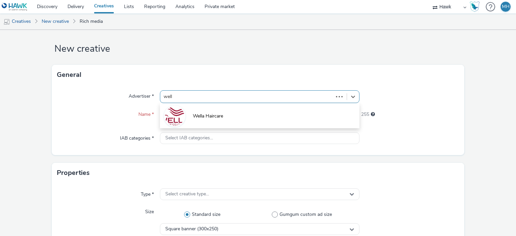
type input "wella"
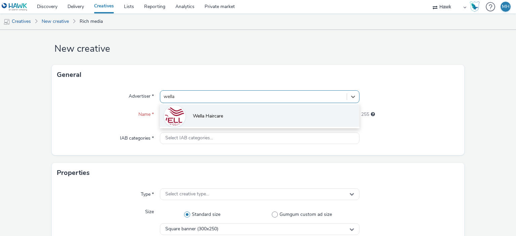
click at [204, 119] on span "Wella Haircare" at bounding box center [208, 116] width 30 height 7
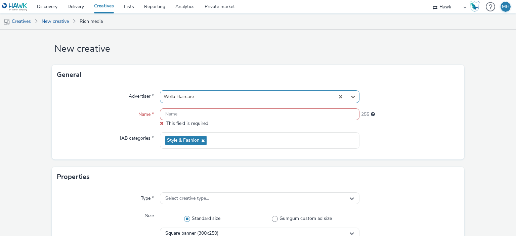
click at [203, 117] on input "text" at bounding box center [259, 114] width 199 height 12
paste input "GBR_Wella_NNE_HTML_Exp_Static_300x250_MPU_Emma_Boots_V1_20250818"
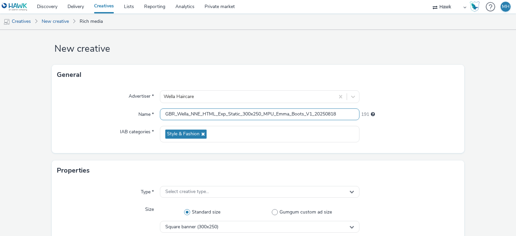
click at [250, 117] on input "GBR_Wella_NNE_HTML_Exp_Static_300x250_MPU_Emma_Boots_V1_20250818" at bounding box center [259, 114] width 199 height 12
click at [256, 115] on input "GBR_Wella_NNE_HTML_Exp_Static_320x250_MPU_Emma_Boots_V1_20250818" at bounding box center [259, 114] width 199 height 12
click at [270, 115] on input "GBR_Wella_NNE_HTML_Exp_Static_320x50_MPU_Emma_Boots_V1_20250818" at bounding box center [259, 114] width 199 height 12
click at [301, 114] on input "GBR_Wella_NNE_HTML_Exp_Static_320x50_Mob banner_Emma_Boots_V1_20250818" at bounding box center [259, 114] width 199 height 12
type input "GBR_Wella_NNE_HTML_Exp_Static_320x50_Mob banner_Generic_Tesco_V1_20250818"
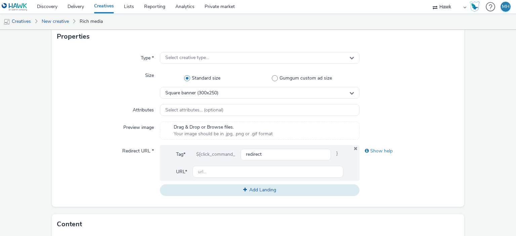
scroll to position [140, 0]
click at [220, 168] on input "text" at bounding box center [267, 172] width 150 height 12
paste input "[URL][DOMAIN_NAME]"
type input "[URL][DOMAIN_NAME]"
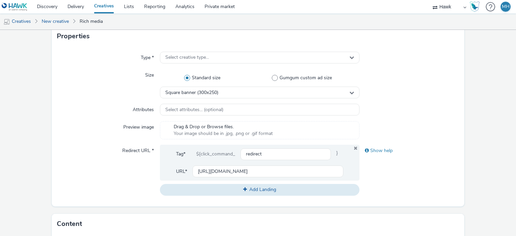
scroll to position [0, 0]
click at [384, 178] on div "Show help" at bounding box center [409, 170] width 100 height 51
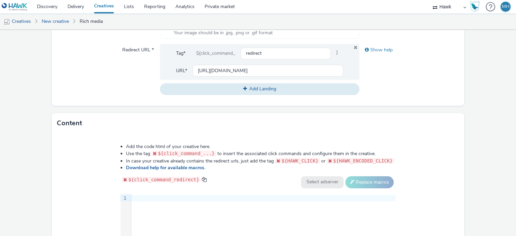
scroll to position [342, 0]
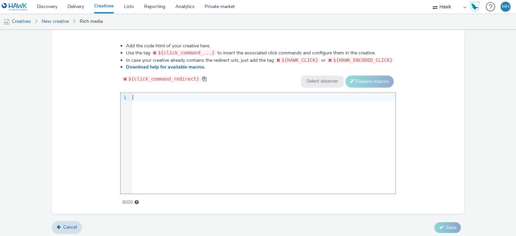
click at [145, 105] on div "9 1 ›" at bounding box center [258, 143] width 275 height 101
paste div
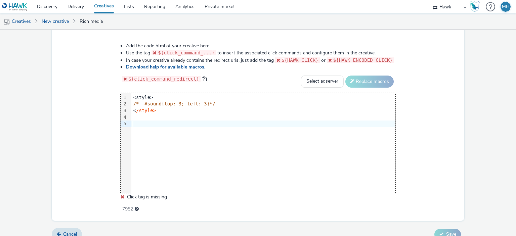
click at [236, 126] on div "<style> /* #sound{top: 3; left: 3}*/ < /style>" at bounding box center [263, 111] width 264 height 36
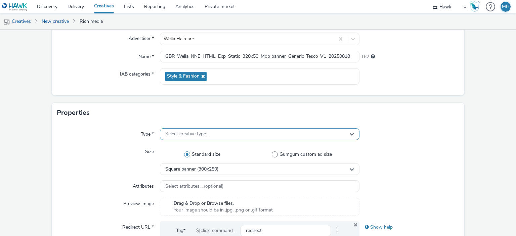
scroll to position [73, 0]
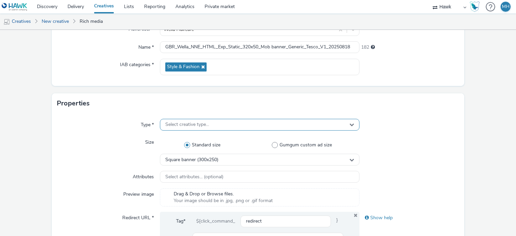
click at [225, 125] on div "Select creative type..." at bounding box center [259, 125] width 199 height 12
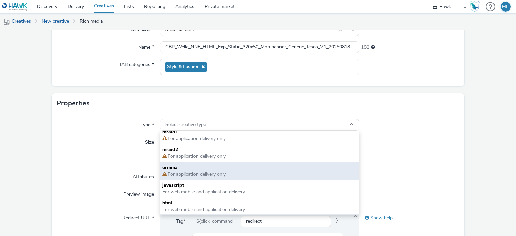
scroll to position [5, 0]
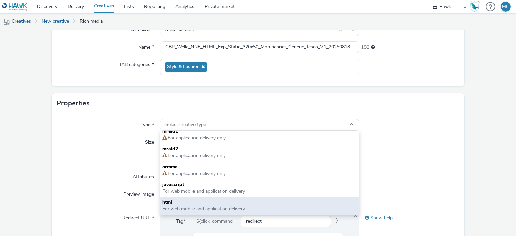
click at [197, 208] on span "For web mobile and application delivery" at bounding box center [203, 209] width 83 height 6
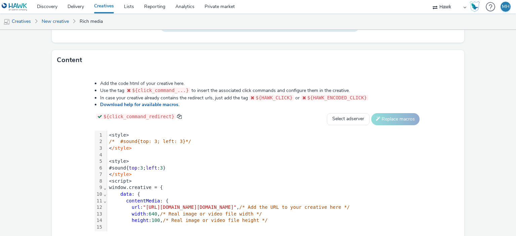
scroll to position [344, 0]
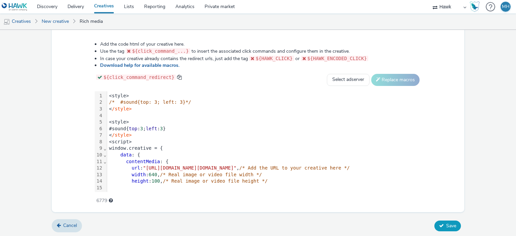
click at [439, 225] on icon at bounding box center [441, 225] width 5 height 5
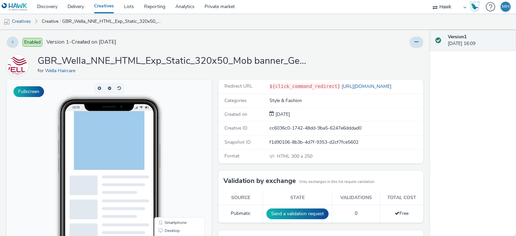
click at [113, 7] on link "Creatives" at bounding box center [104, 6] width 30 height 13
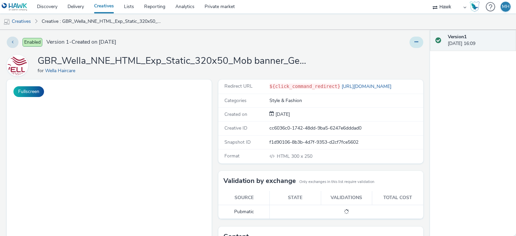
click at [414, 41] on icon at bounding box center [416, 42] width 4 height 5
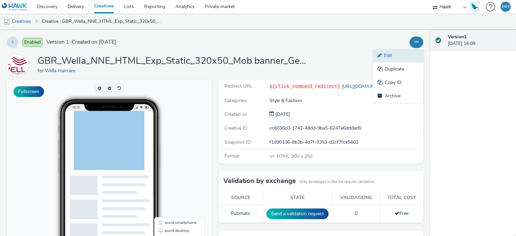
click at [389, 55] on link "Edit" at bounding box center [398, 55] width 50 height 13
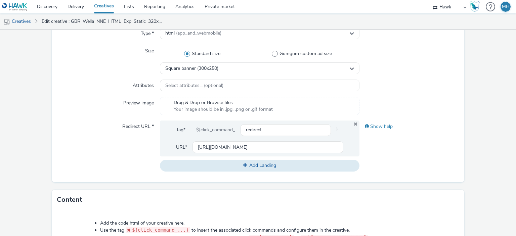
scroll to position [168, 0]
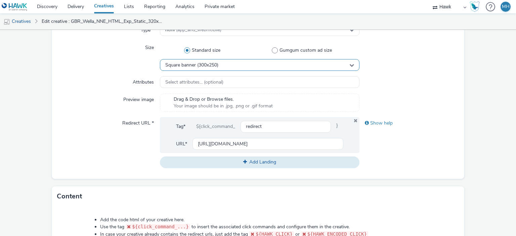
click at [226, 60] on div "Square banner (300x250)" at bounding box center [259, 65] width 199 height 12
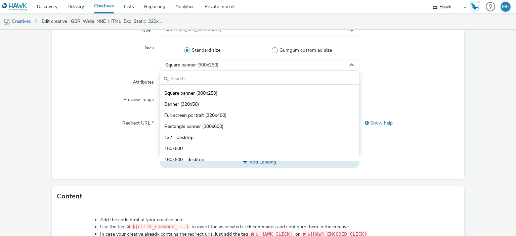
click at [219, 77] on input "text" at bounding box center [259, 79] width 198 height 12
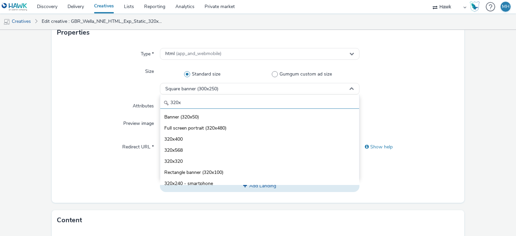
scroll to position [134, 0]
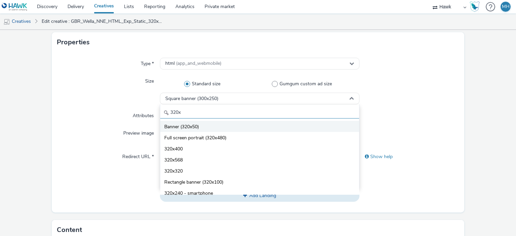
type input "320x"
click at [191, 130] on span "Banner (320x50)" at bounding box center [181, 127] width 35 height 7
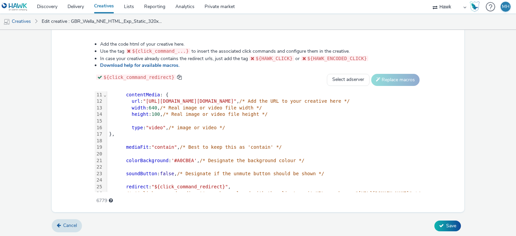
scroll to position [67, 0]
click at [446, 225] on span "Save" at bounding box center [451, 226] width 10 height 6
